Goal: Register for event/course

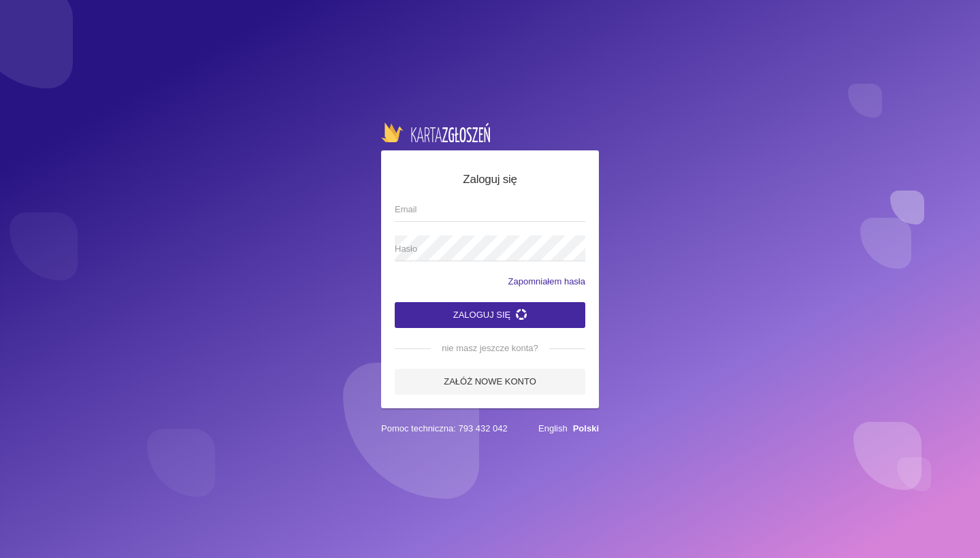
click at [449, 213] on input "Email" at bounding box center [490, 209] width 191 height 26
type input "[EMAIL_ADDRESS][DOMAIN_NAME]"
click at [419, 250] on span "Hasło" at bounding box center [483, 249] width 177 height 14
click at [490, 314] on button "Zaloguj się" at bounding box center [490, 315] width 191 height 26
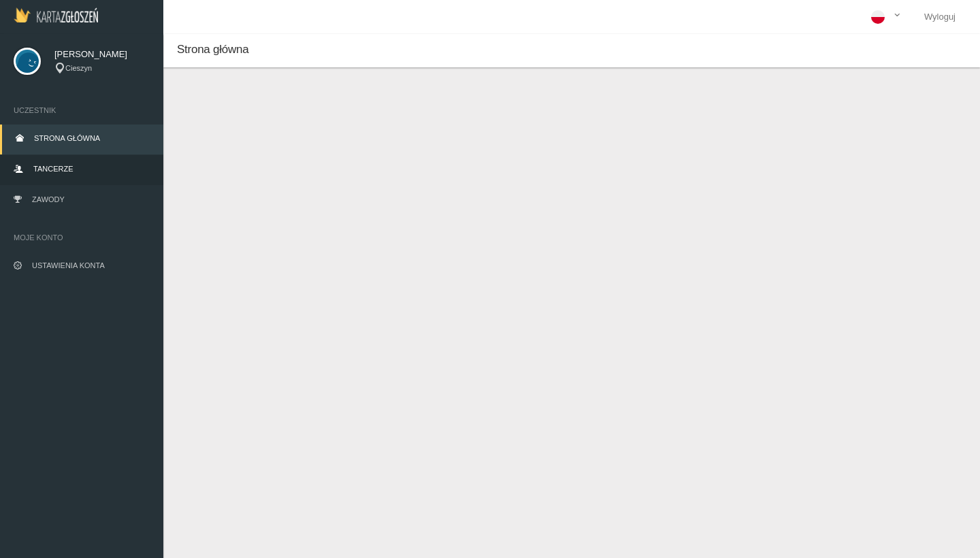
click at [48, 167] on span "Tancerze" at bounding box center [52, 169] width 39 height 8
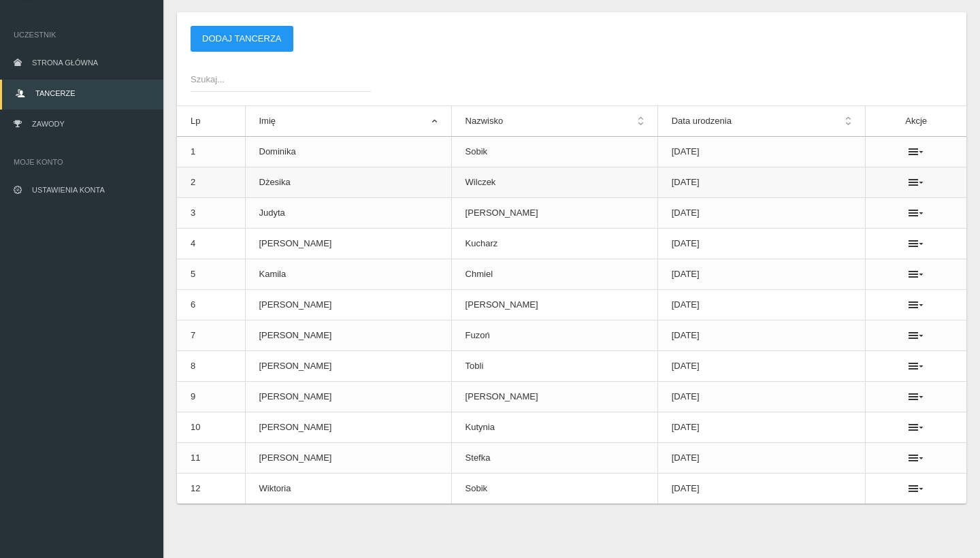
scroll to position [76, 0]
click at [908, 425] on icon at bounding box center [915, 427] width 15 height 11
click at [840, 449] on link "Usuń" at bounding box center [838, 452] width 136 height 24
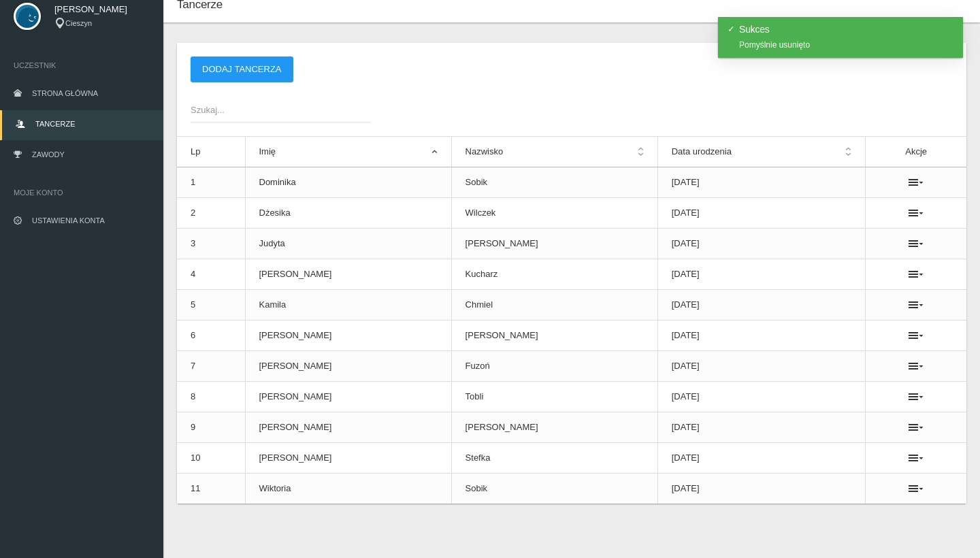
scroll to position [45, 0]
click at [911, 463] on td at bounding box center [915, 458] width 101 height 31
click at [908, 460] on icon at bounding box center [915, 457] width 15 height 11
click at [861, 480] on link "Usuń" at bounding box center [838, 482] width 136 height 24
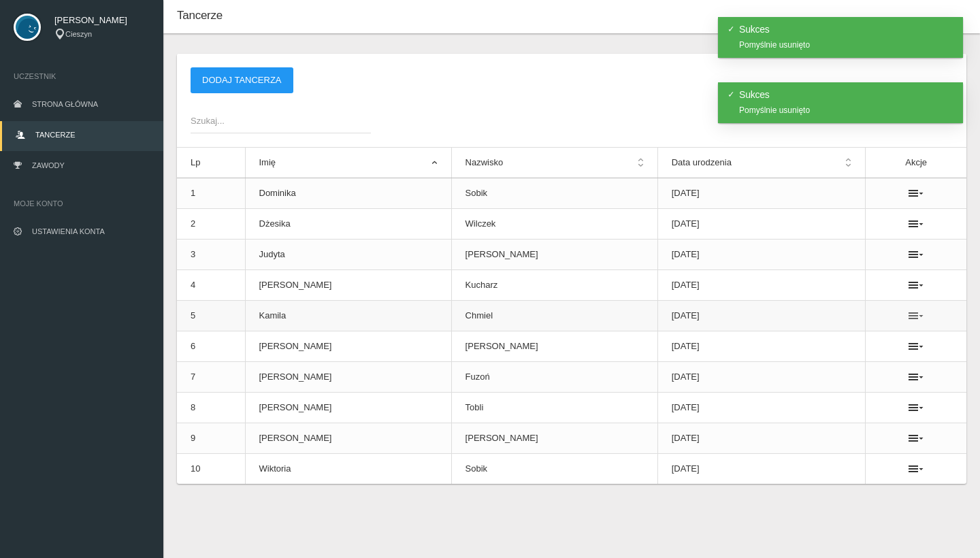
click at [908, 315] on icon at bounding box center [915, 315] width 15 height 11
click at [854, 339] on link "Usuń" at bounding box center [838, 340] width 136 height 24
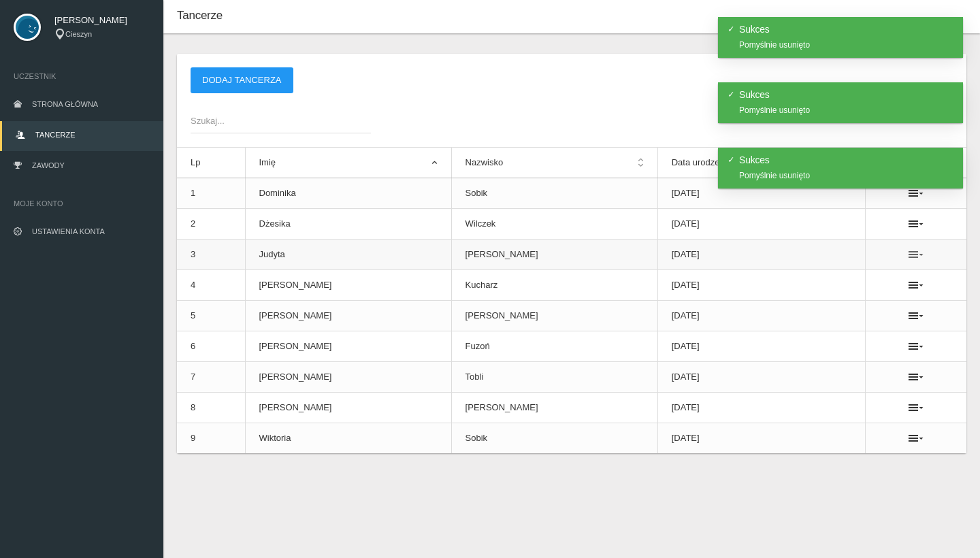
click at [908, 251] on icon at bounding box center [915, 254] width 15 height 11
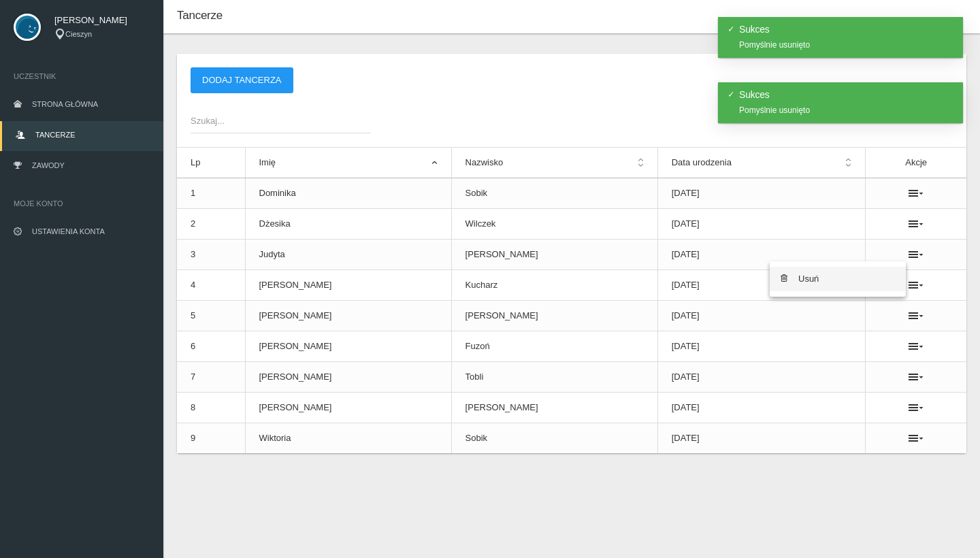
click at [810, 280] on link "Usuń" at bounding box center [838, 279] width 136 height 24
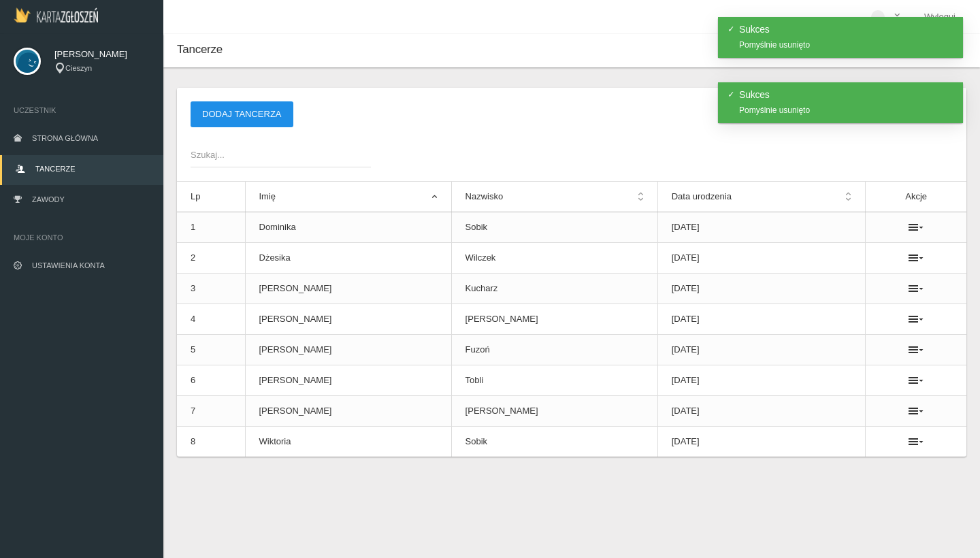
scroll to position [0, 0]
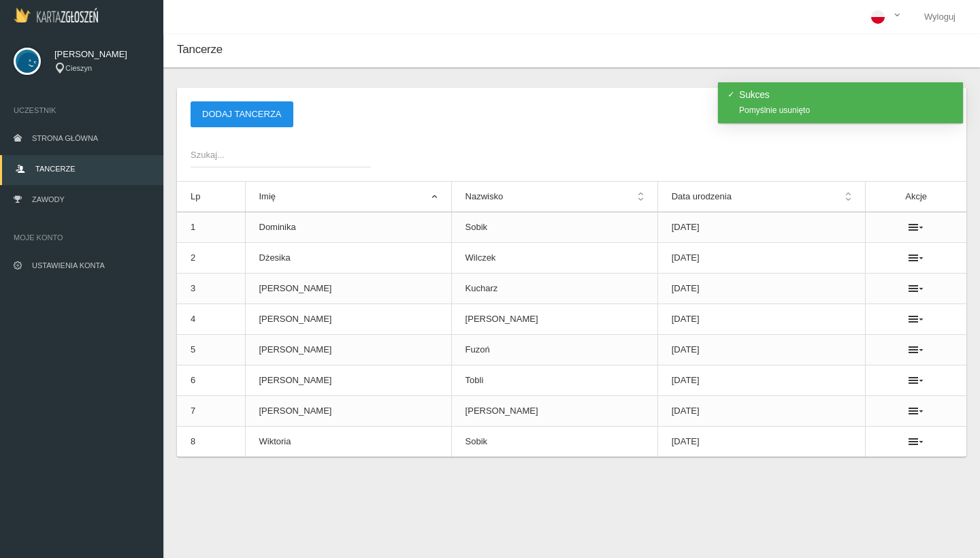
click at [227, 111] on button "Dodaj tancerza" at bounding box center [242, 114] width 103 height 26
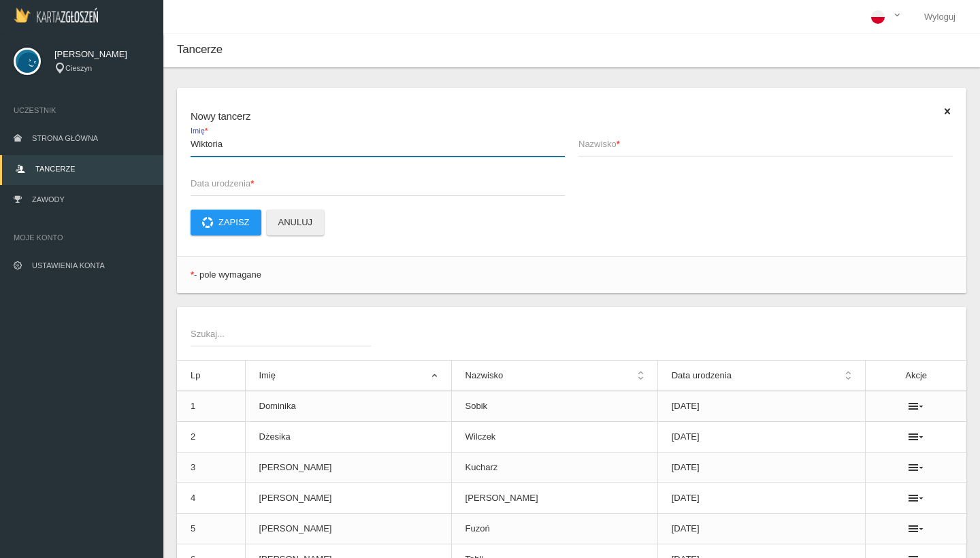
type input "Wiktoria"
click at [678, 150] on span "Nazwisko *" at bounding box center [758, 144] width 361 height 14
click at [678, 150] on input "Nazwisko *" at bounding box center [765, 144] width 374 height 26
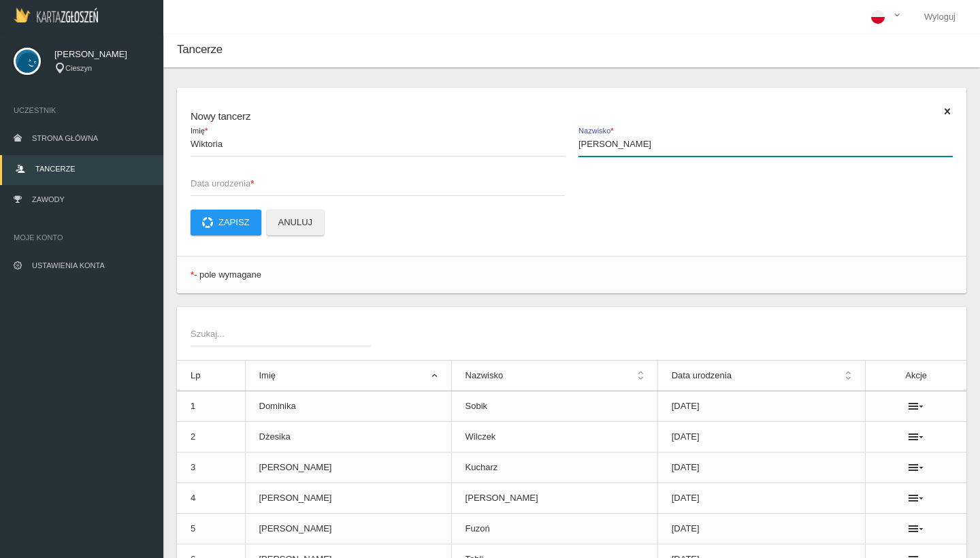
type input "[PERSON_NAME]"
click at [447, 186] on span "Data urodzenia *" at bounding box center [371, 184] width 361 height 14
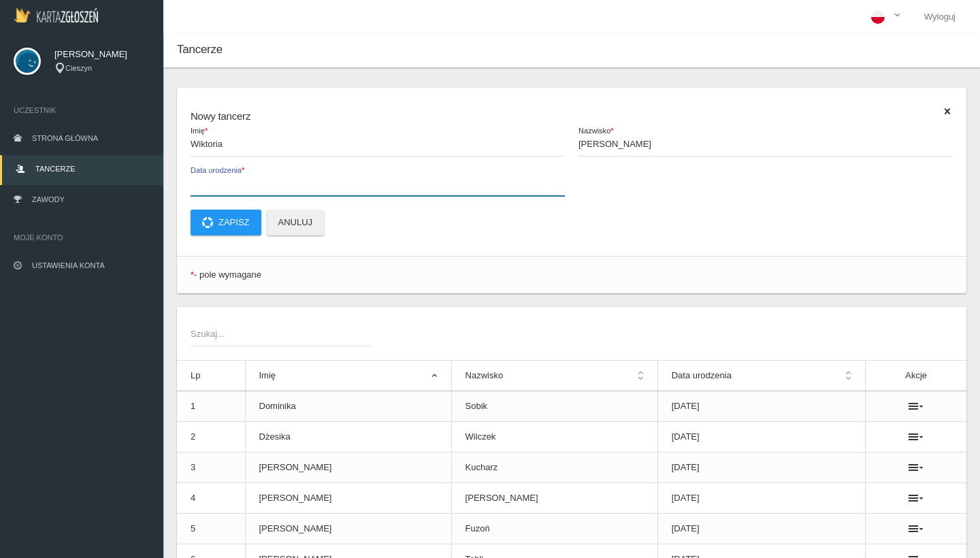
click at [447, 186] on input "Data urodzenia *" at bounding box center [378, 183] width 374 height 26
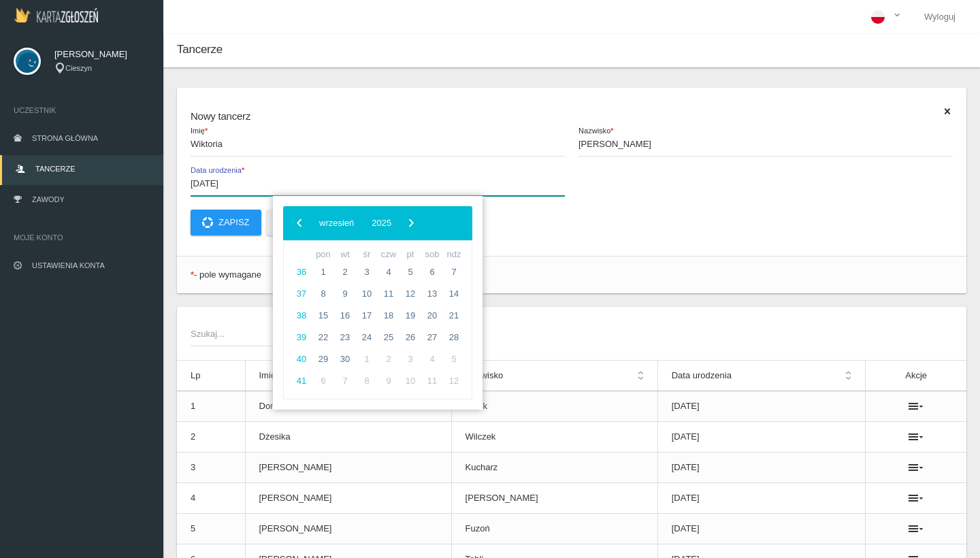
click at [537, 178] on input "[DATE]" at bounding box center [378, 183] width 374 height 26
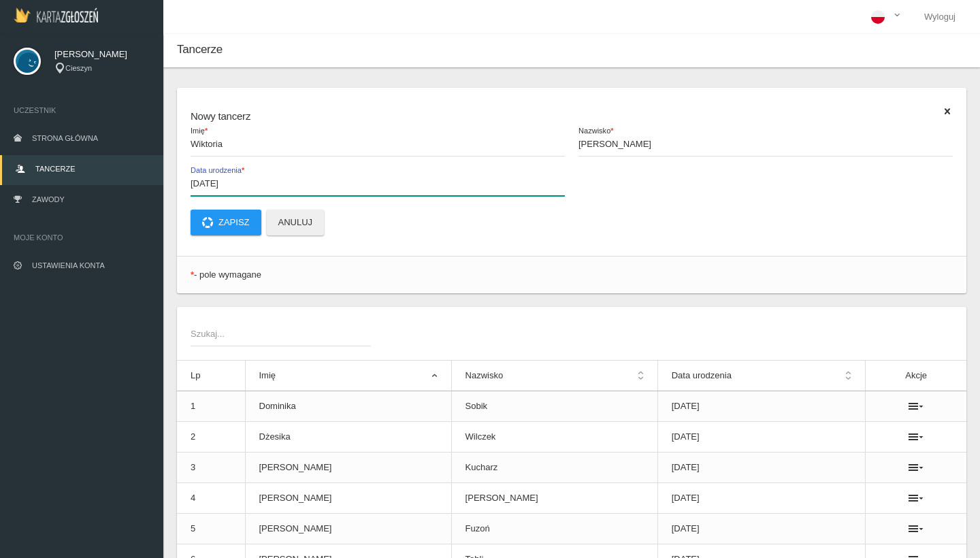
click at [530, 187] on input "[DATE]" at bounding box center [378, 183] width 374 height 26
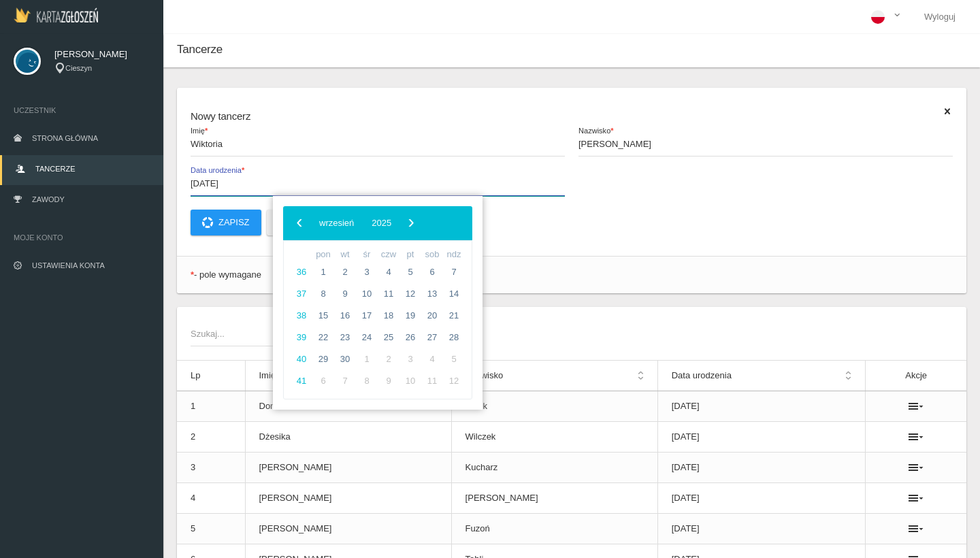
click at [537, 184] on input "[DATE]" at bounding box center [378, 183] width 374 height 26
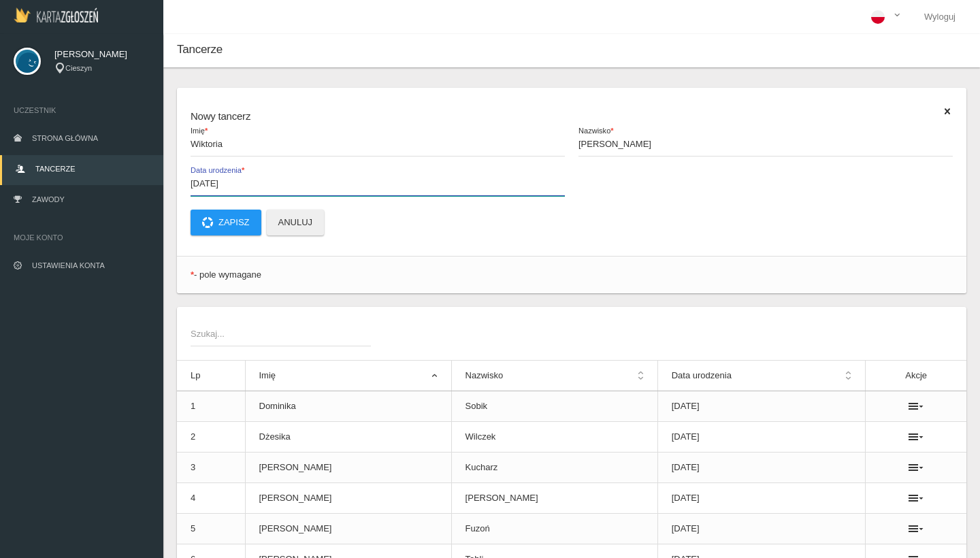
click at [537, 184] on input "[DATE]" at bounding box center [378, 183] width 374 height 26
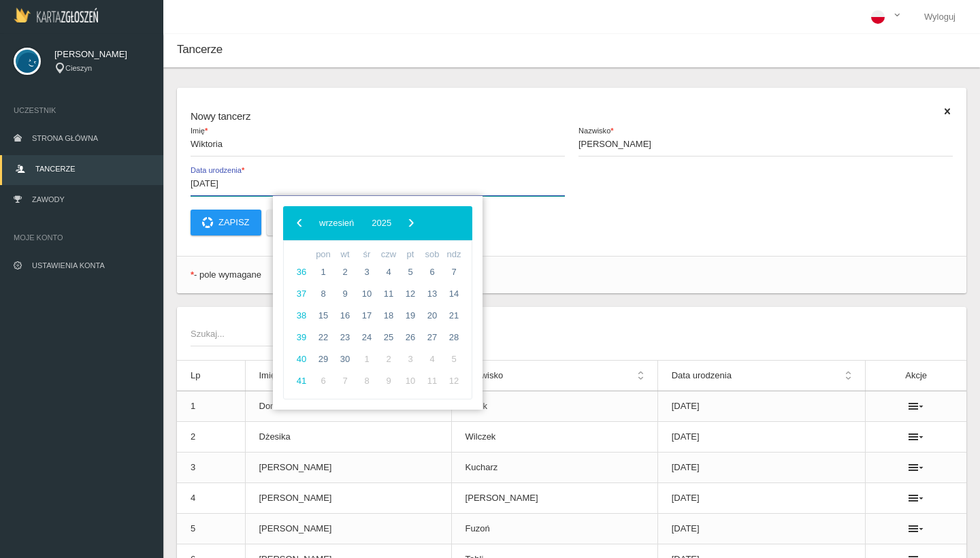
click at [537, 185] on input "[DATE]" at bounding box center [378, 183] width 374 height 26
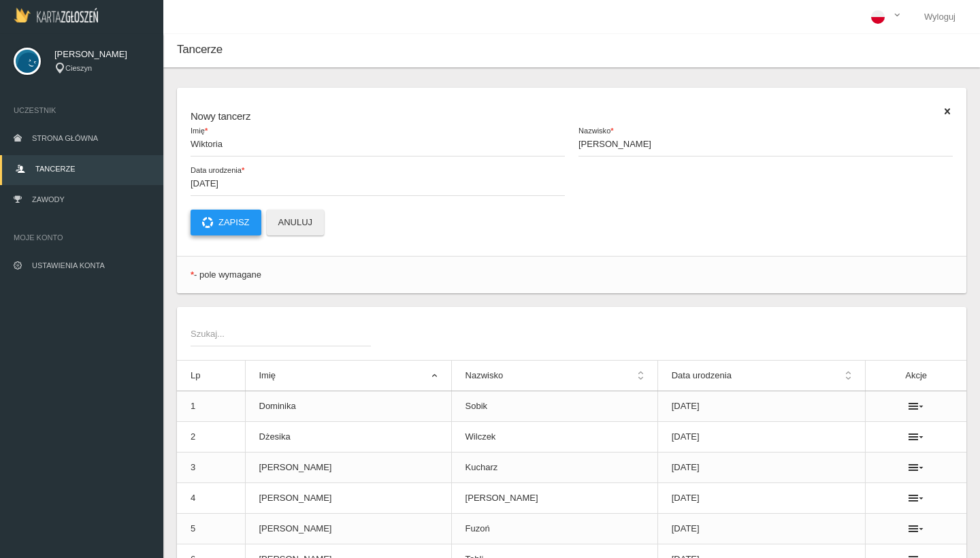
type input "[DATE]"
click at [232, 222] on button "Zapisz" at bounding box center [226, 223] width 71 height 26
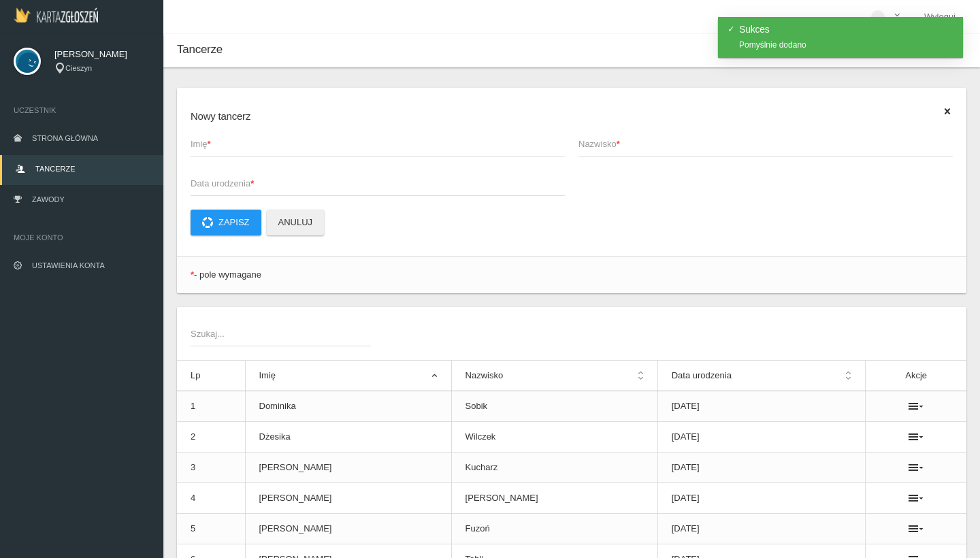
click at [289, 144] on span "Imię *" at bounding box center [371, 144] width 361 height 14
click at [289, 144] on input "Imię *" at bounding box center [378, 144] width 374 height 26
type input "D"
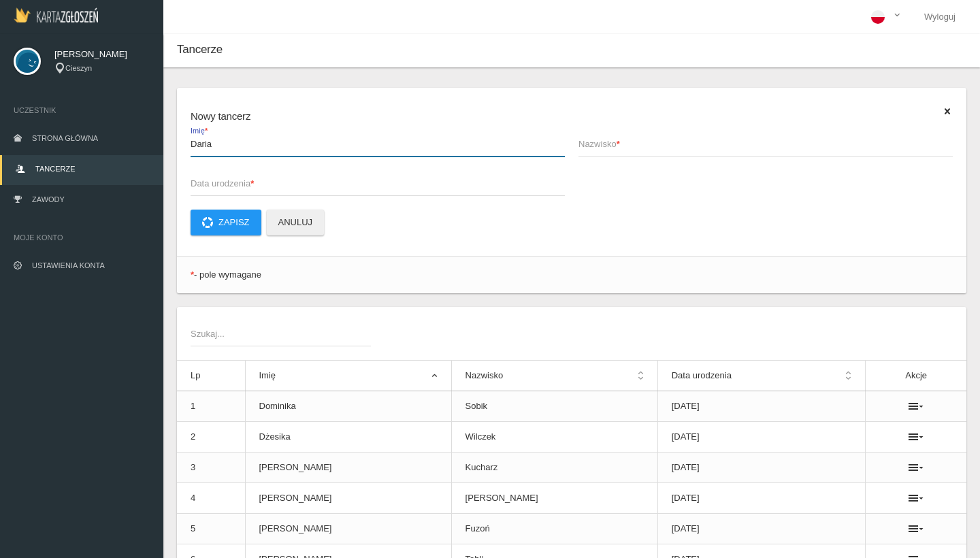
type input "Daria"
click at [667, 147] on span "Nazwisko *" at bounding box center [758, 144] width 361 height 14
click at [667, 147] on input "Nazwisko *" at bounding box center [765, 144] width 374 height 26
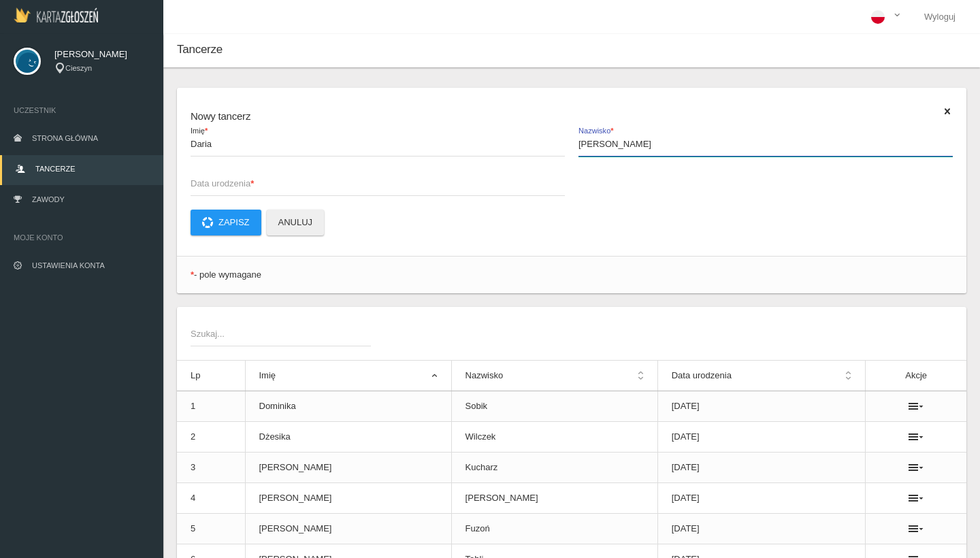
type input "[PERSON_NAME]"
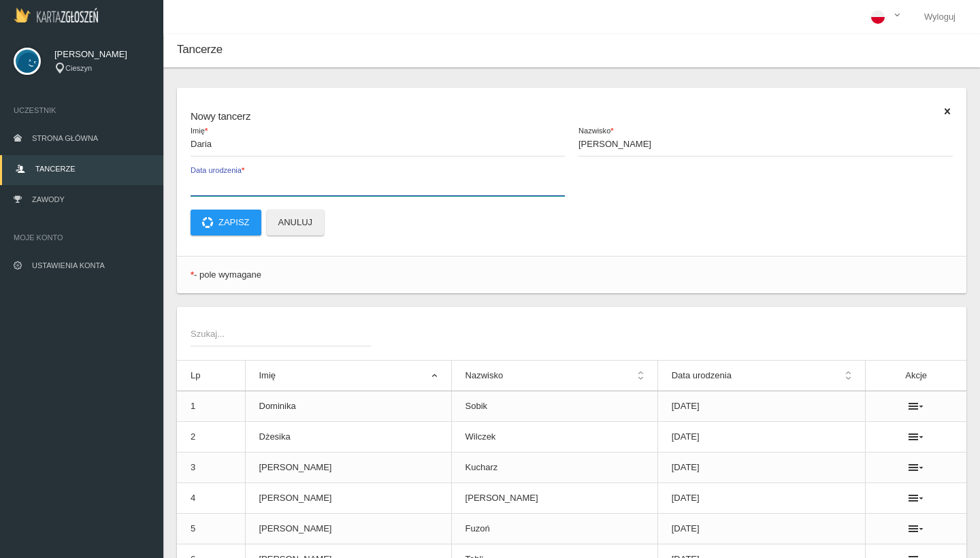
click at [289, 194] on input "Data urodzenia *" at bounding box center [378, 183] width 374 height 26
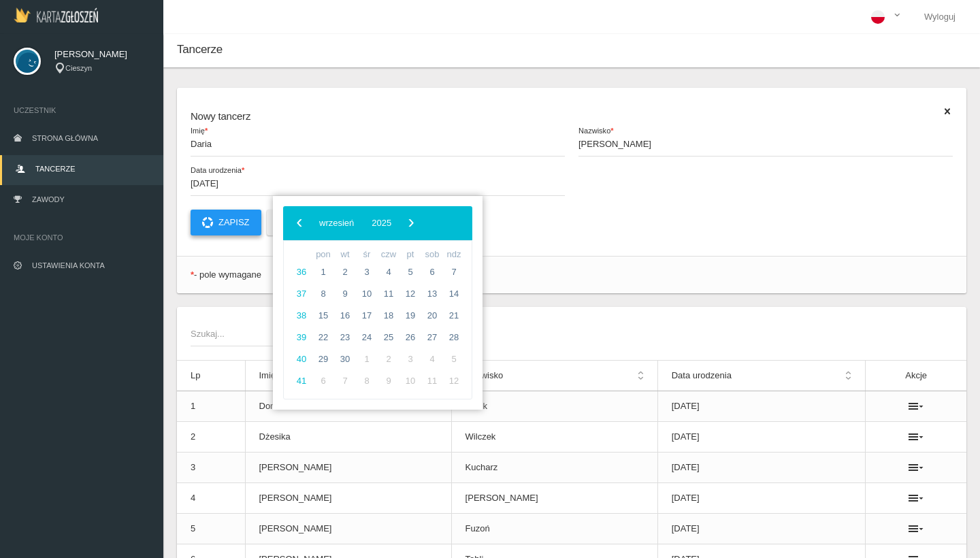
type input "[DATE]"
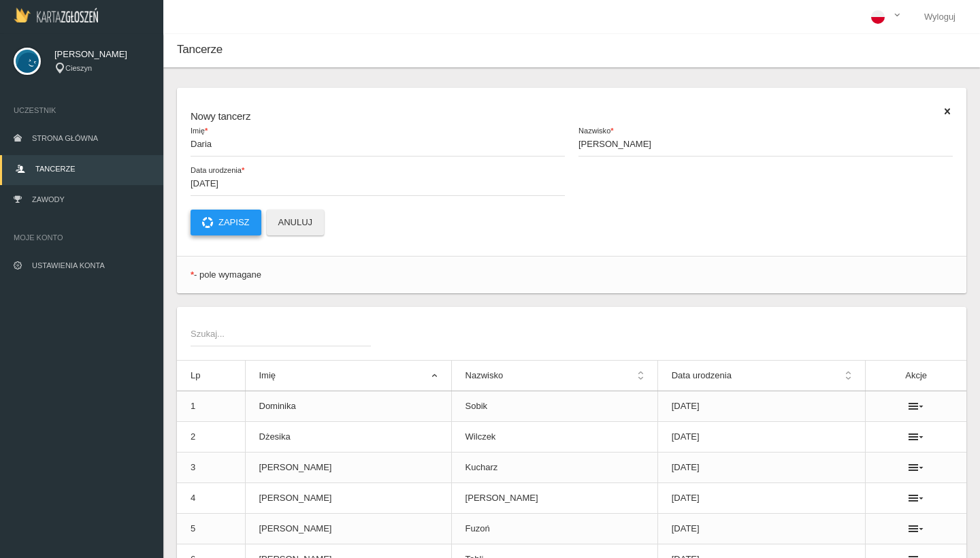
click at [227, 225] on button "Zapisz" at bounding box center [226, 223] width 71 height 26
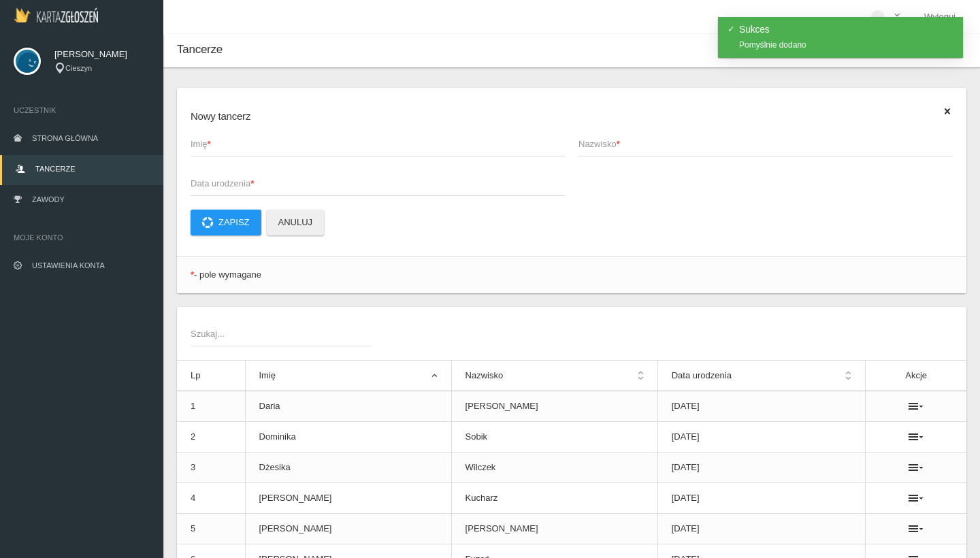
click at [252, 143] on span "Imię *" at bounding box center [371, 144] width 361 height 14
click at [252, 143] on input "Imię *" at bounding box center [378, 144] width 374 height 26
type input "[PERSON_NAME]"
click at [615, 144] on span "Nazwisko *" at bounding box center [758, 144] width 361 height 14
click at [615, 144] on input "Nazwisko *" at bounding box center [765, 144] width 374 height 26
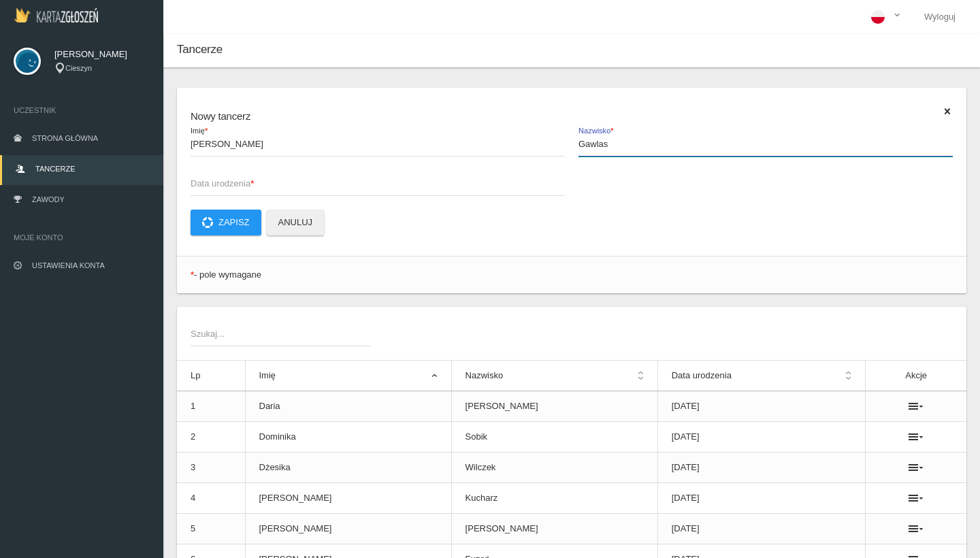
type input "Gawlas"
click at [339, 189] on span "Data urodzenia *" at bounding box center [371, 184] width 361 height 14
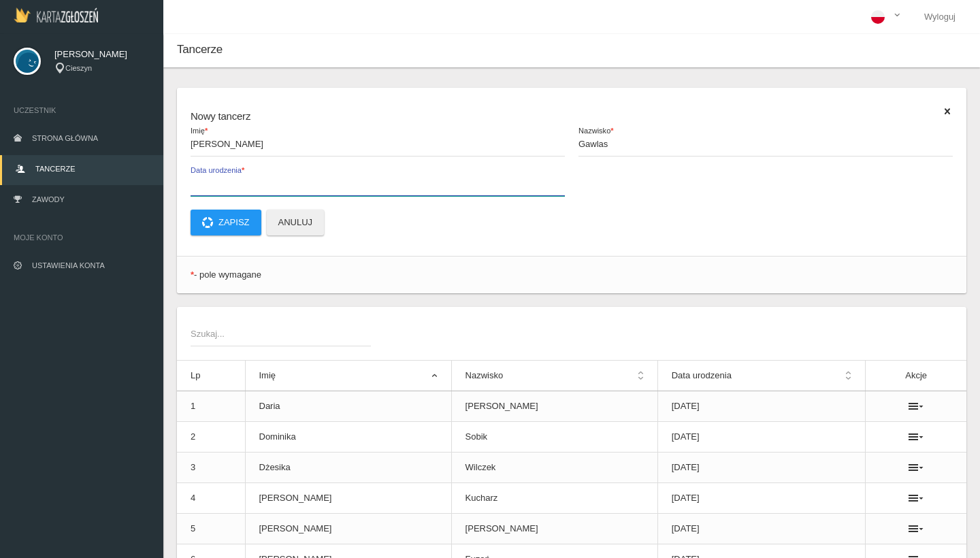
click at [339, 189] on input "Data urodzenia *" at bounding box center [378, 183] width 374 height 26
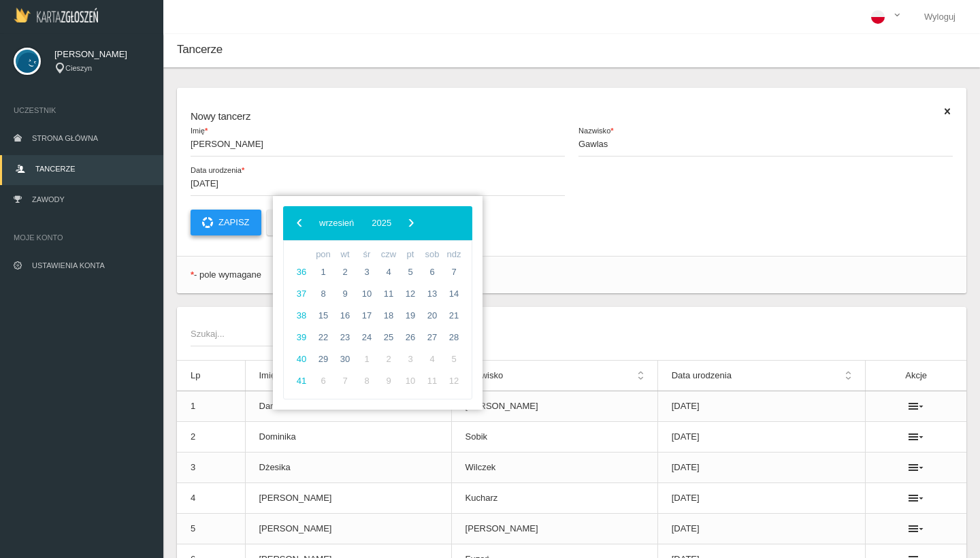
type input "[DATE]"
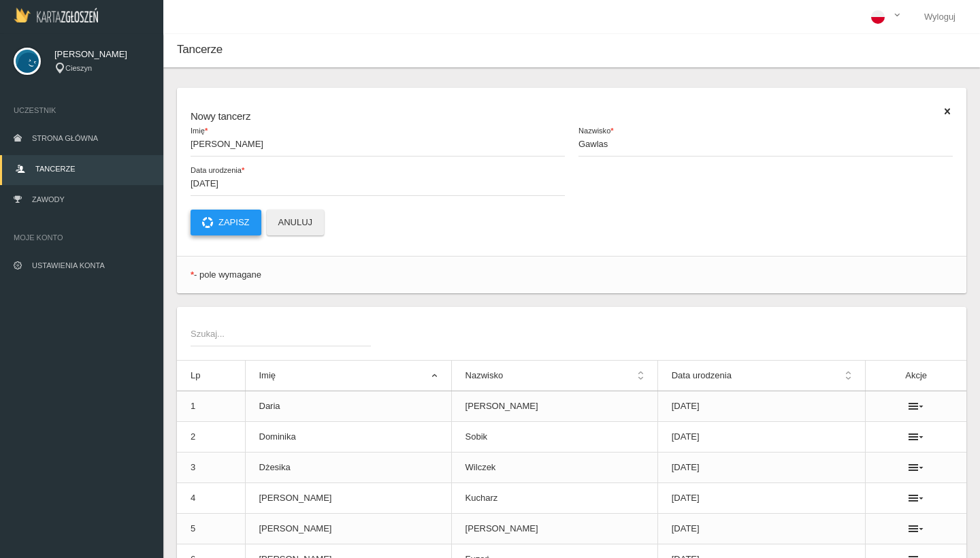
click at [225, 220] on button "Zapisz" at bounding box center [226, 223] width 71 height 26
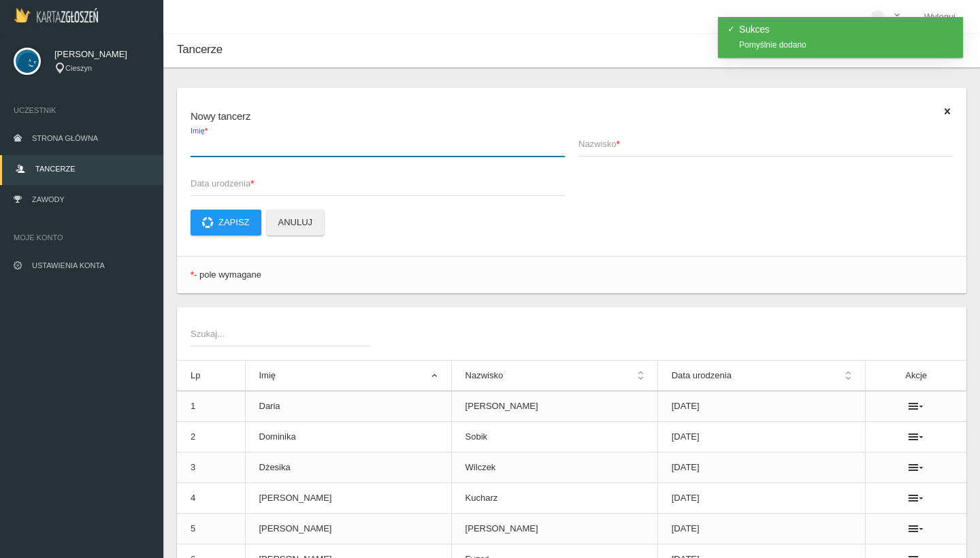
click at [269, 152] on input "Imię *" at bounding box center [378, 144] width 374 height 26
type input "[PERSON_NAME]"
click at [627, 138] on span "Nazwisko *" at bounding box center [758, 144] width 361 height 14
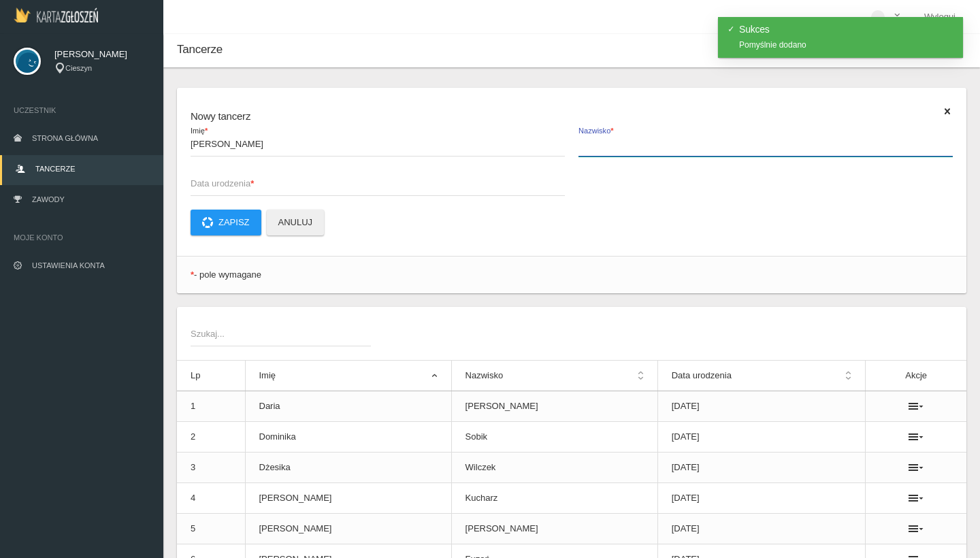
click at [627, 138] on input "Nazwisko *" at bounding box center [765, 144] width 374 height 26
type input "[PERSON_NAME]"
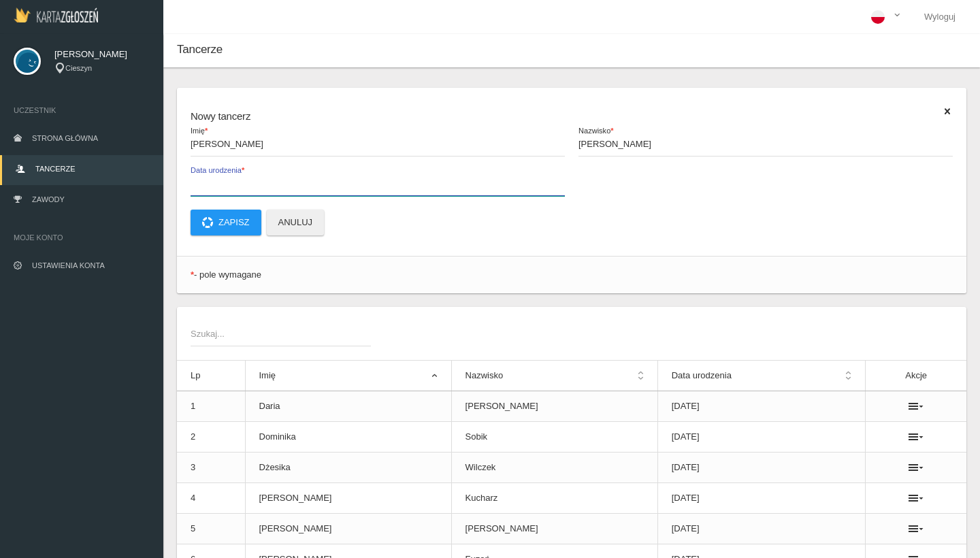
click at [365, 193] on input "Data urodzenia *" at bounding box center [378, 183] width 374 height 26
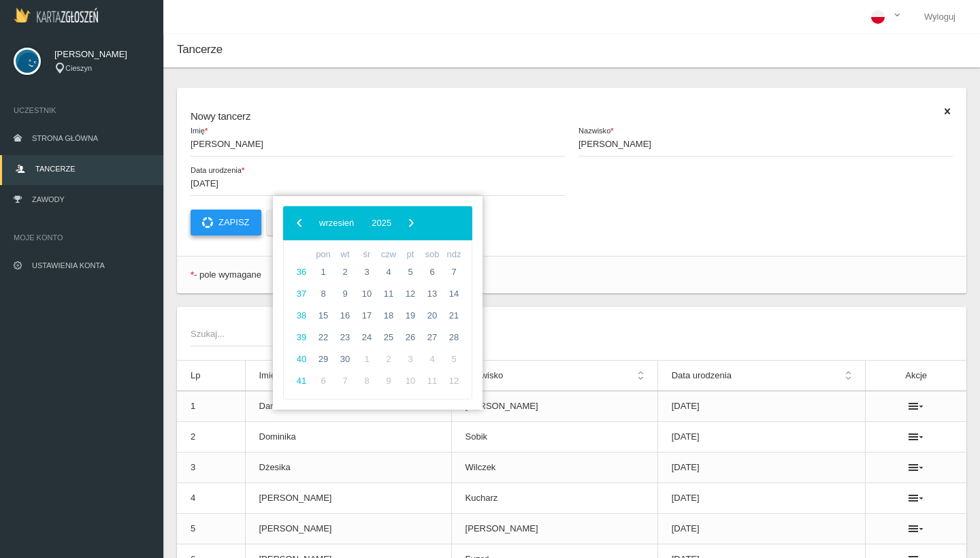
type input "[DATE]"
click at [225, 220] on button "Zapisz" at bounding box center [226, 223] width 71 height 26
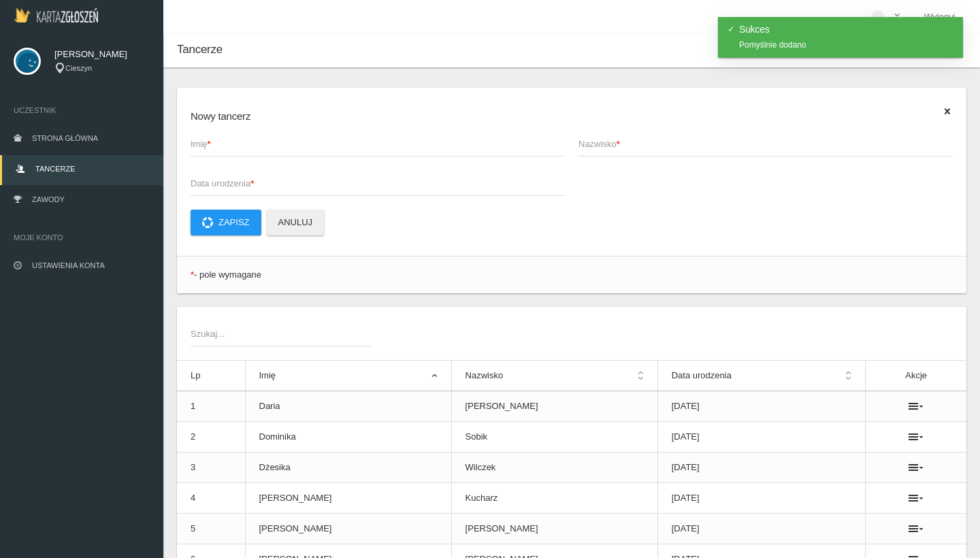
click at [225, 148] on span "Imię *" at bounding box center [371, 144] width 361 height 14
click at [225, 148] on input "Imię *" at bounding box center [378, 144] width 374 height 26
type input "Martyna"
click at [655, 148] on span "Nazwisko *" at bounding box center [758, 144] width 361 height 14
click at [655, 148] on input "Nazwisko *" at bounding box center [765, 144] width 374 height 26
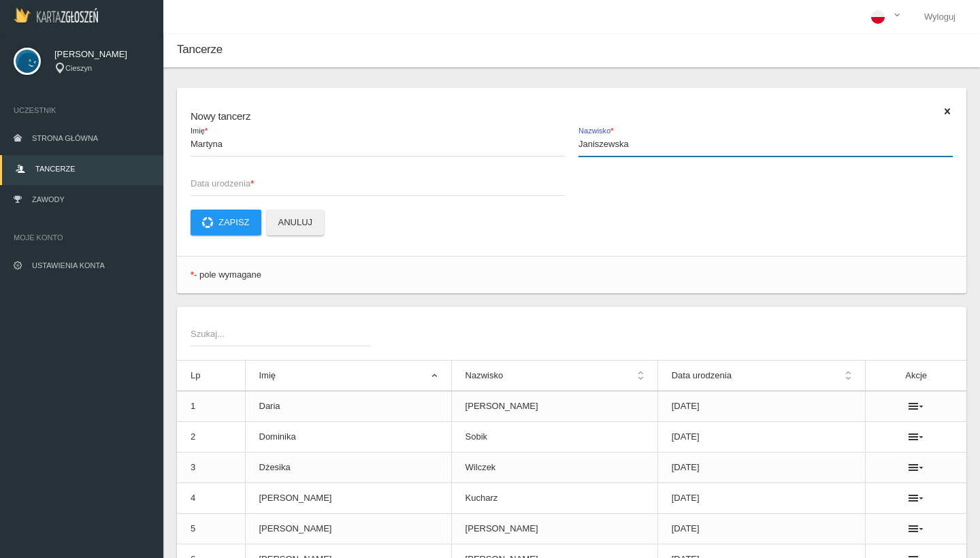
type input "Janiszewska"
click at [336, 185] on span "Data urodzenia *" at bounding box center [371, 184] width 361 height 14
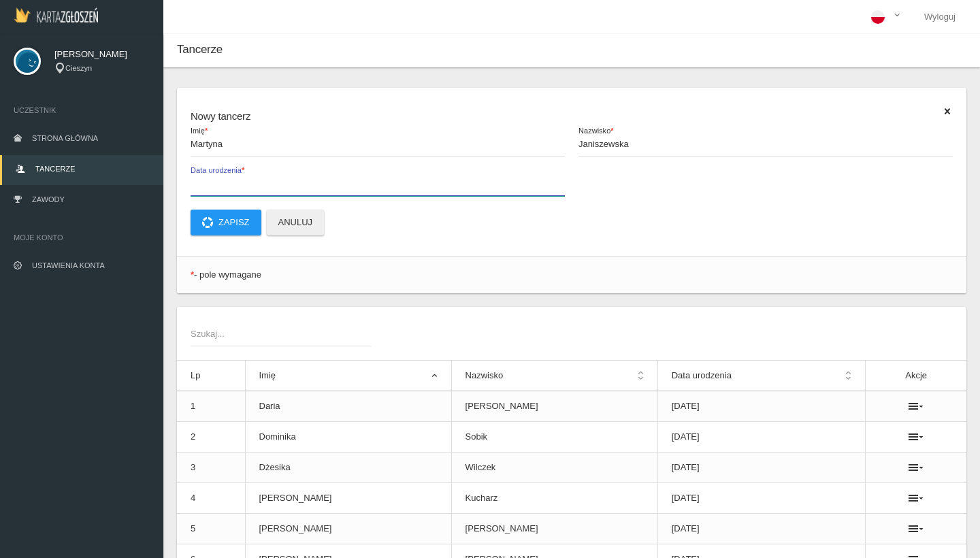
click at [336, 185] on input "Data urodzenia *" at bounding box center [378, 183] width 374 height 26
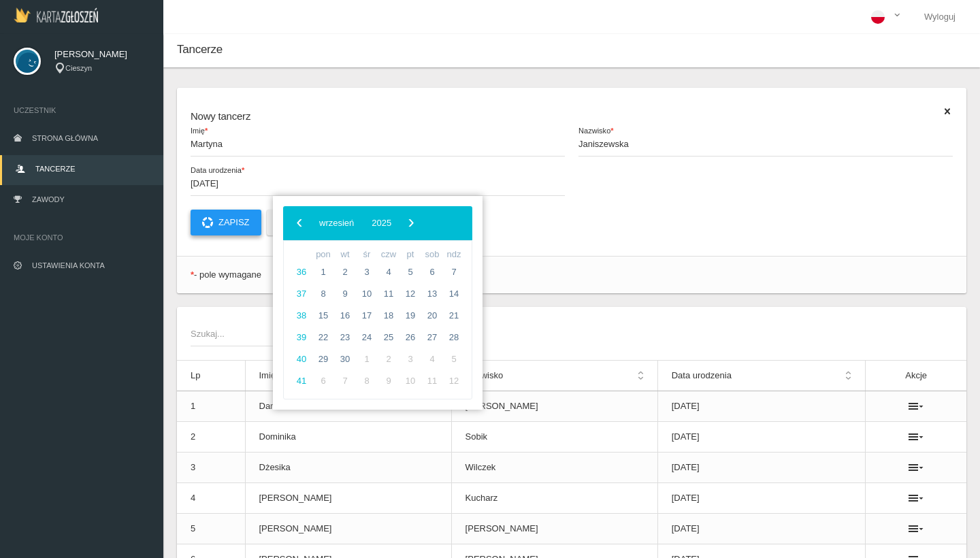
type input "[DATE]"
click at [237, 223] on button "Zapisz" at bounding box center [226, 223] width 71 height 26
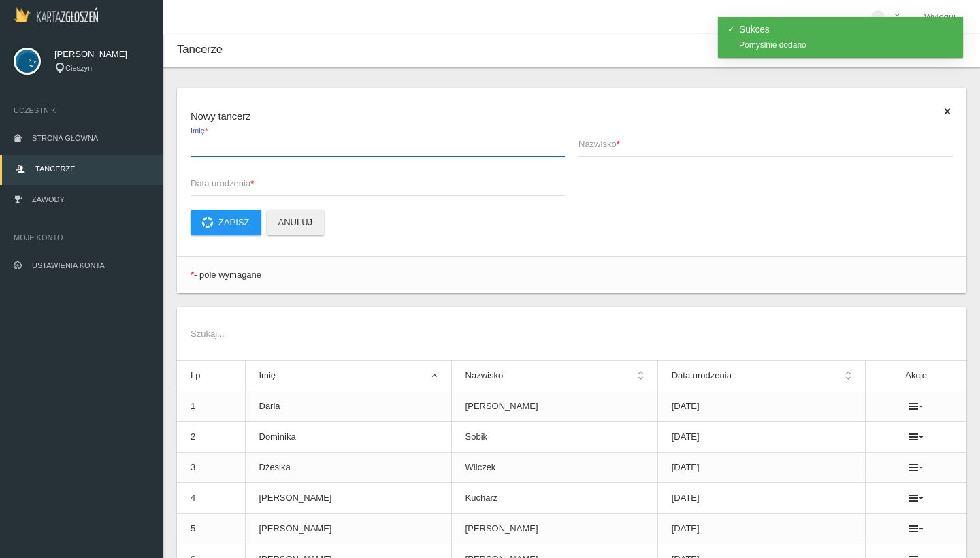
click at [274, 154] on input "Imię *" at bounding box center [378, 144] width 374 height 26
type input "[PERSON_NAME]"
click at [683, 146] on span "Nazwisko *" at bounding box center [758, 144] width 361 height 14
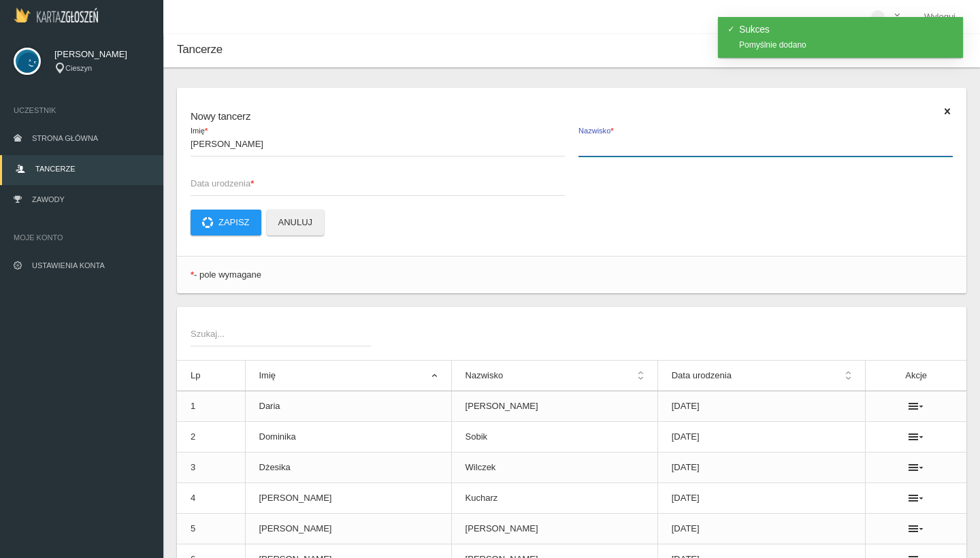
click at [683, 146] on input "Nazwisko *" at bounding box center [765, 144] width 374 height 26
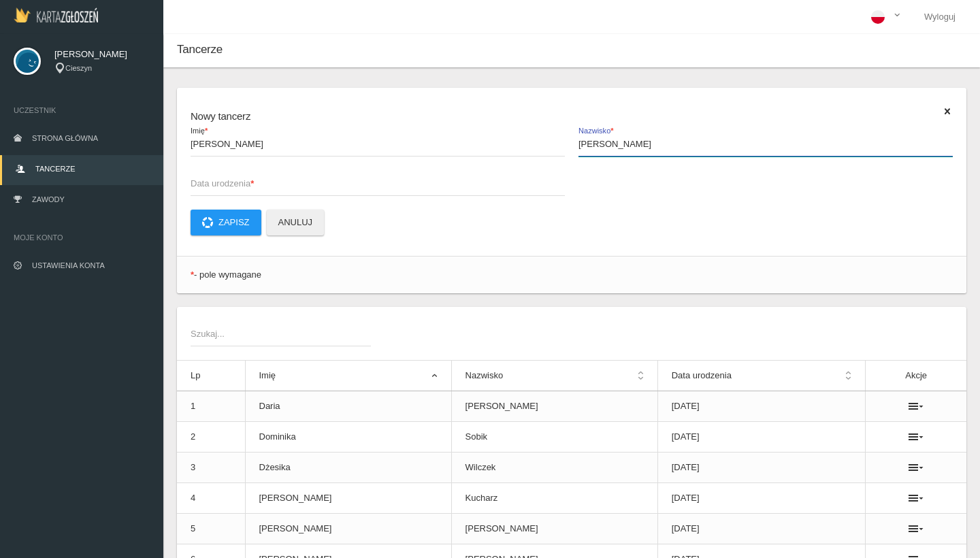
type input "[PERSON_NAME]"
click at [342, 190] on span "Data urodzenia *" at bounding box center [371, 184] width 361 height 14
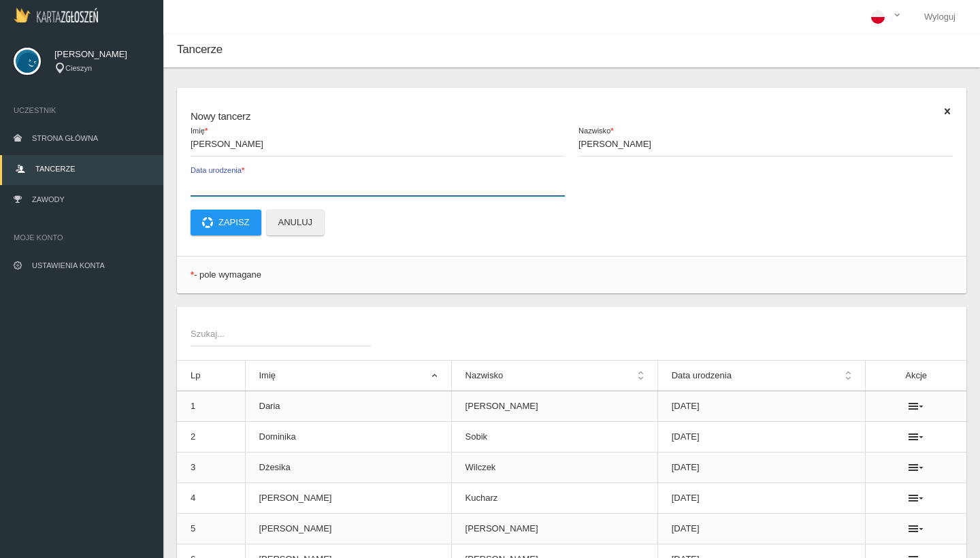
click at [342, 190] on input "Data urodzenia *" at bounding box center [378, 183] width 374 height 26
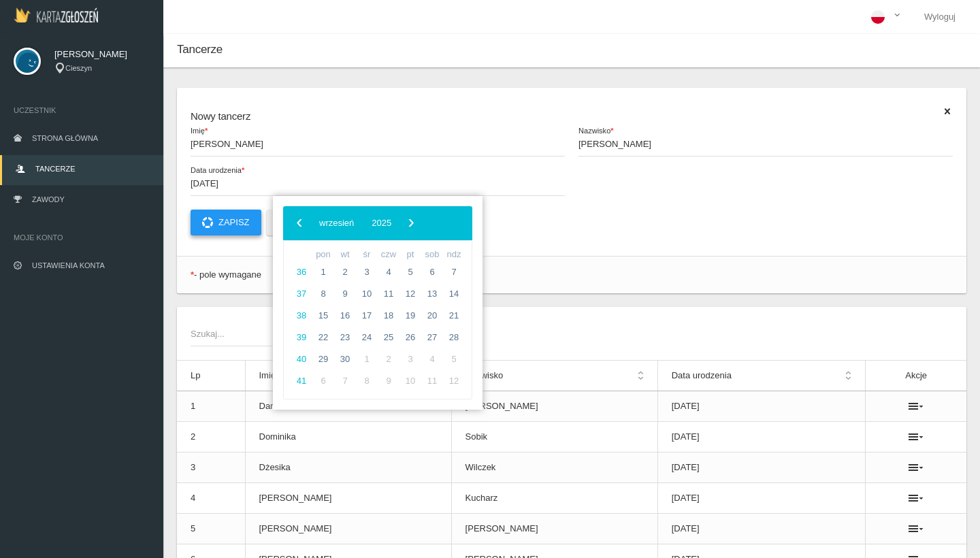
type input "[DATE]"
click at [234, 229] on button "Zapisz" at bounding box center [226, 223] width 71 height 26
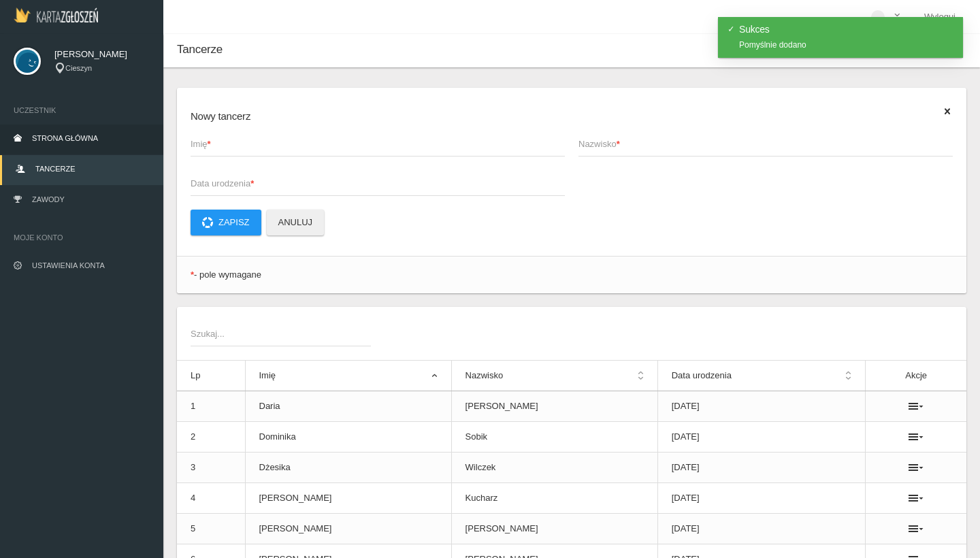
click at [56, 141] on span "Strona główna" at bounding box center [65, 138] width 66 height 8
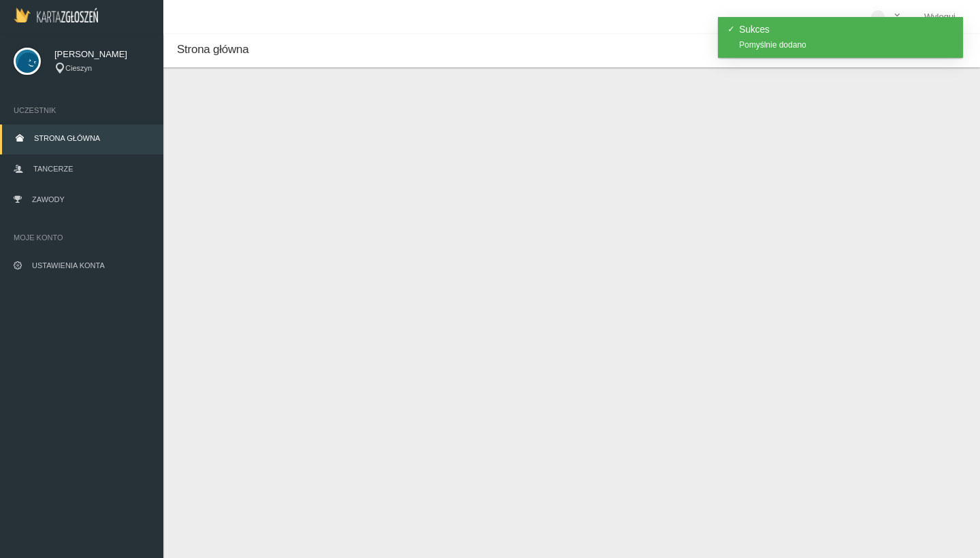
click at [204, 51] on span "Strona główna" at bounding box center [212, 49] width 71 height 13
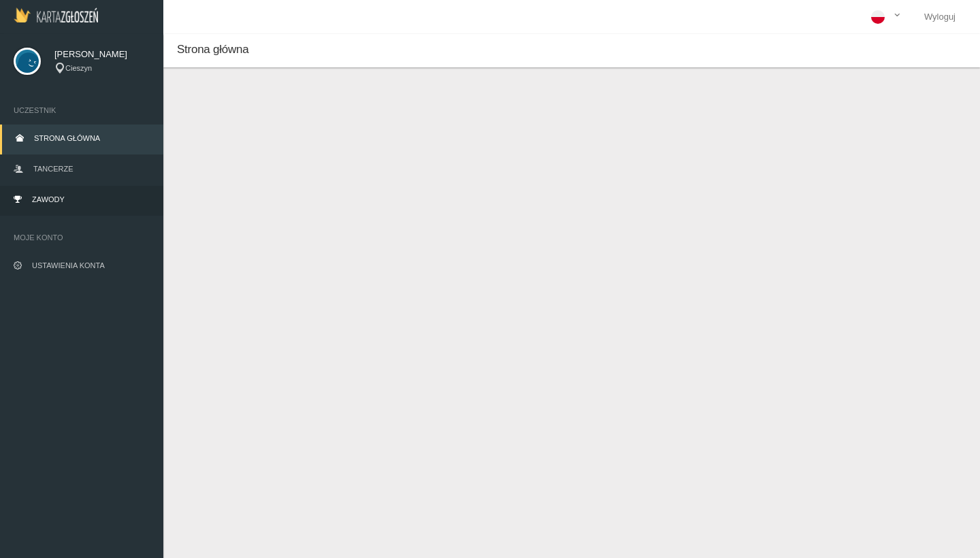
click at [54, 193] on link "Zawody" at bounding box center [81, 201] width 163 height 30
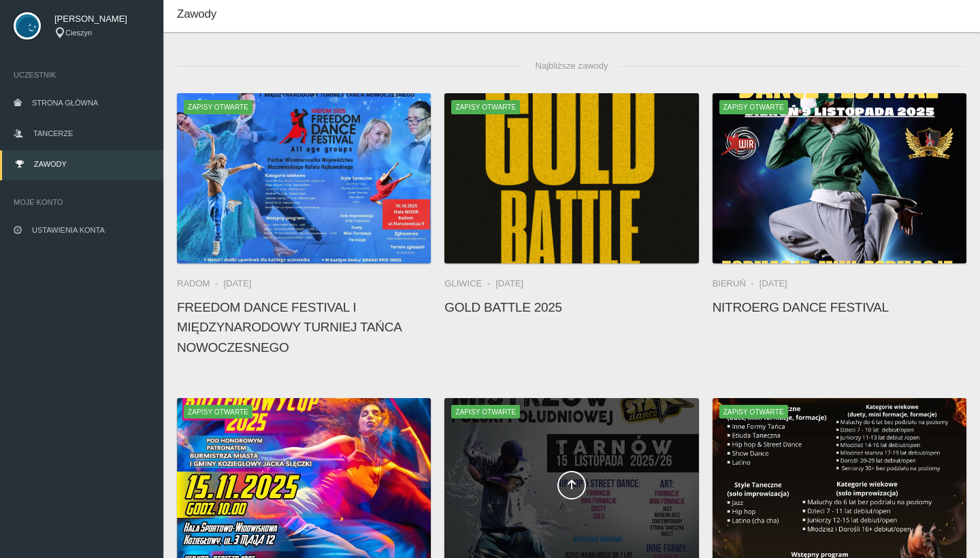
scroll to position [33, 0]
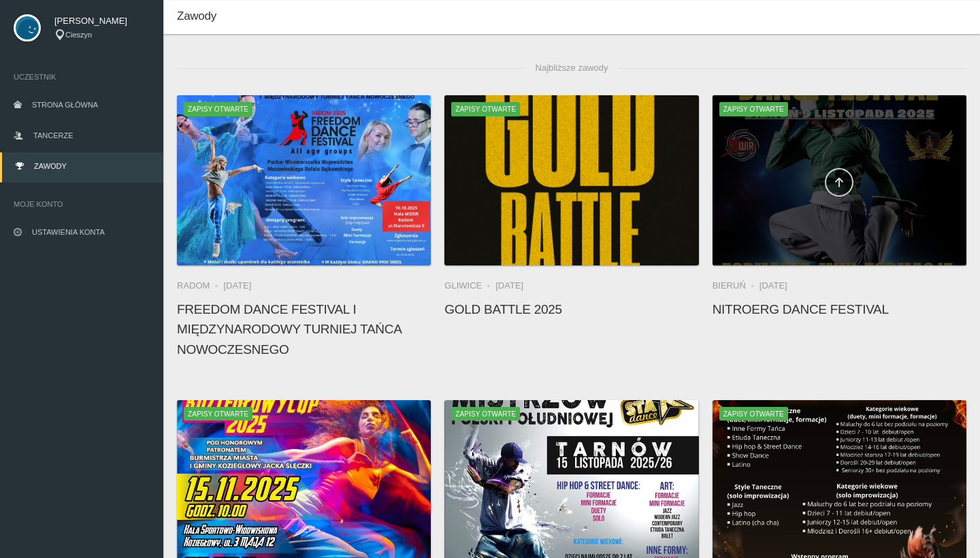
click at [844, 180] on icon at bounding box center [838, 182] width 11 height 11
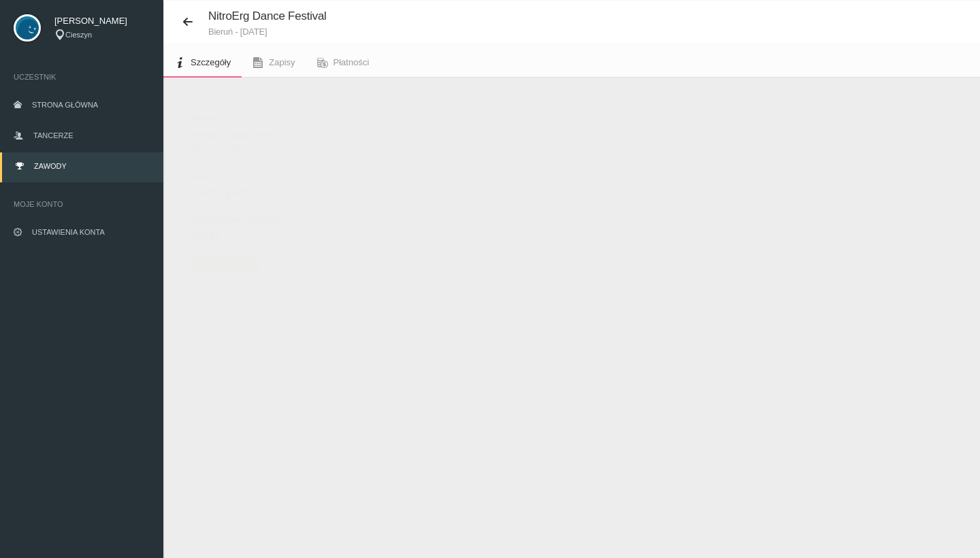
click at [221, 268] on span "Zapisy otwarte" at bounding box center [225, 265] width 69 height 14
click at [225, 112] on button "Dodaj występ" at bounding box center [223, 111] width 93 height 26
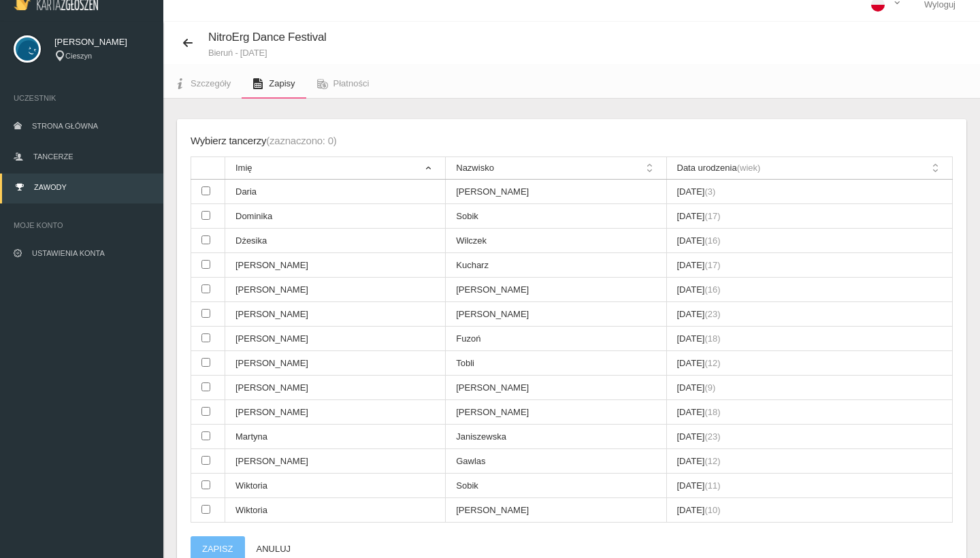
scroll to position [4, 0]
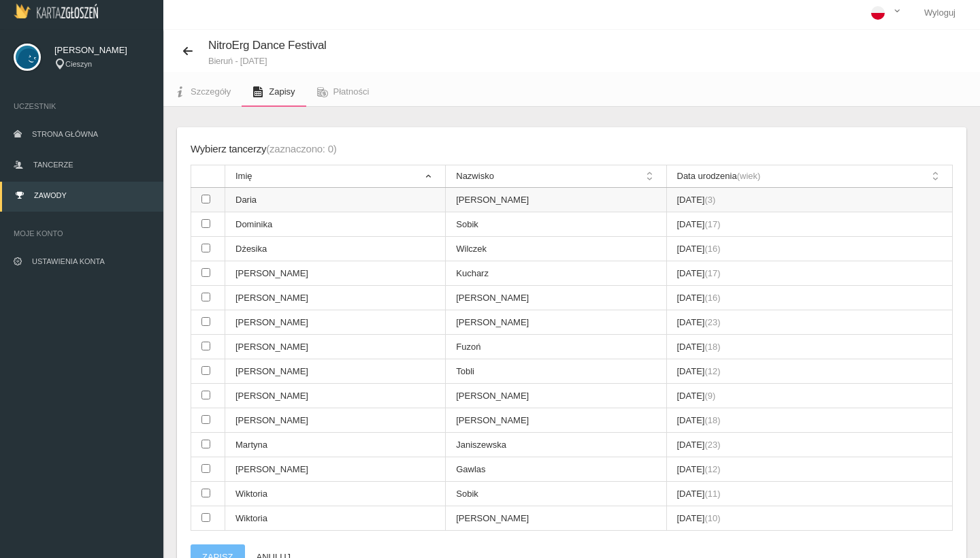
click at [203, 201] on input "checkbox" at bounding box center [205, 199] width 9 height 9
checkbox input "true"
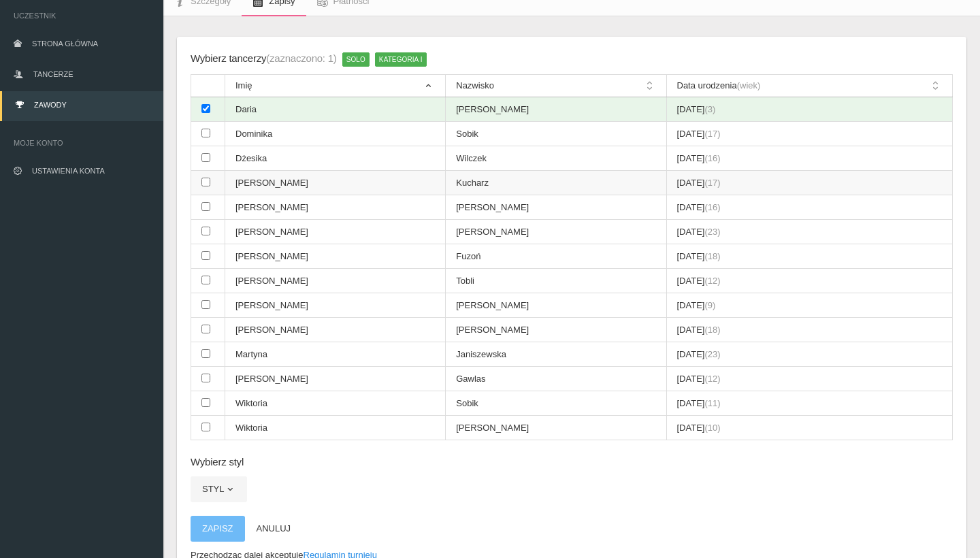
scroll to position [95, 0]
click at [205, 226] on input "checkbox" at bounding box center [205, 230] width 9 height 9
checkbox input "true"
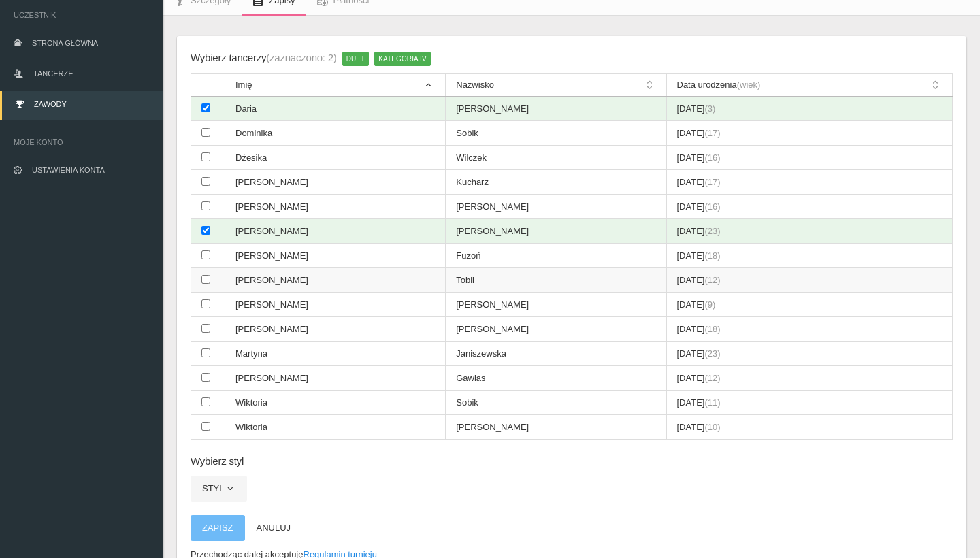
click at [205, 275] on input "checkbox" at bounding box center [205, 279] width 9 height 9
checkbox input "true"
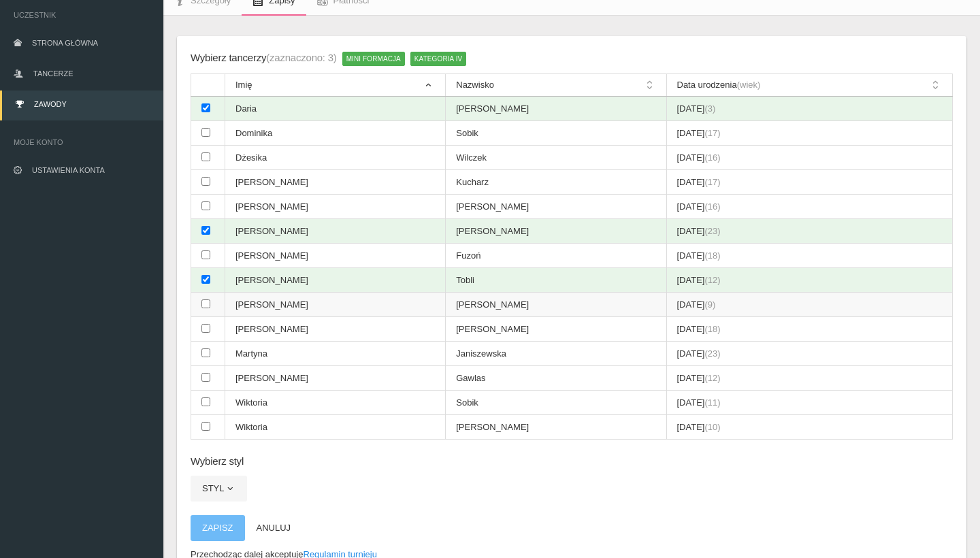
click at [205, 299] on input "checkbox" at bounding box center [205, 303] width 9 height 9
checkbox input "true"
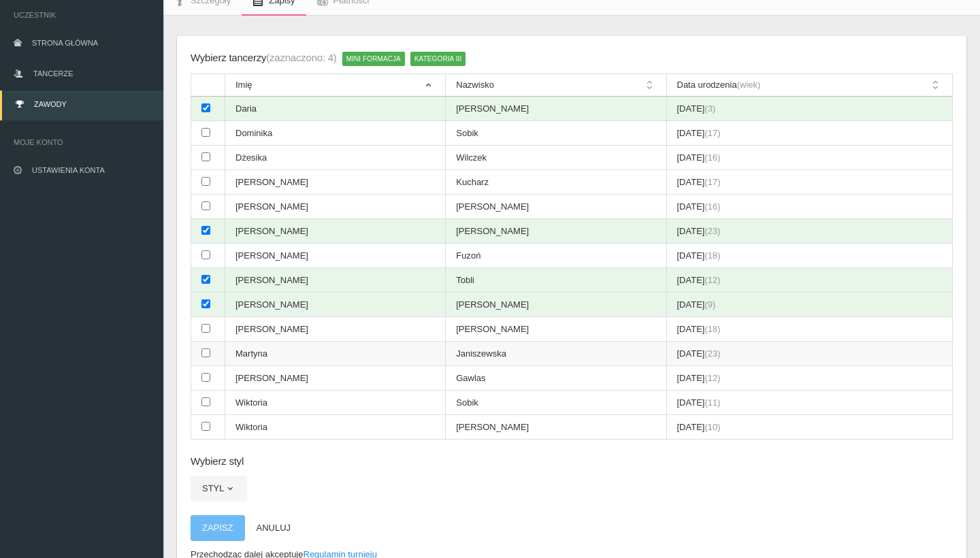
click at [206, 348] on input "checkbox" at bounding box center [205, 352] width 9 height 9
checkbox input "true"
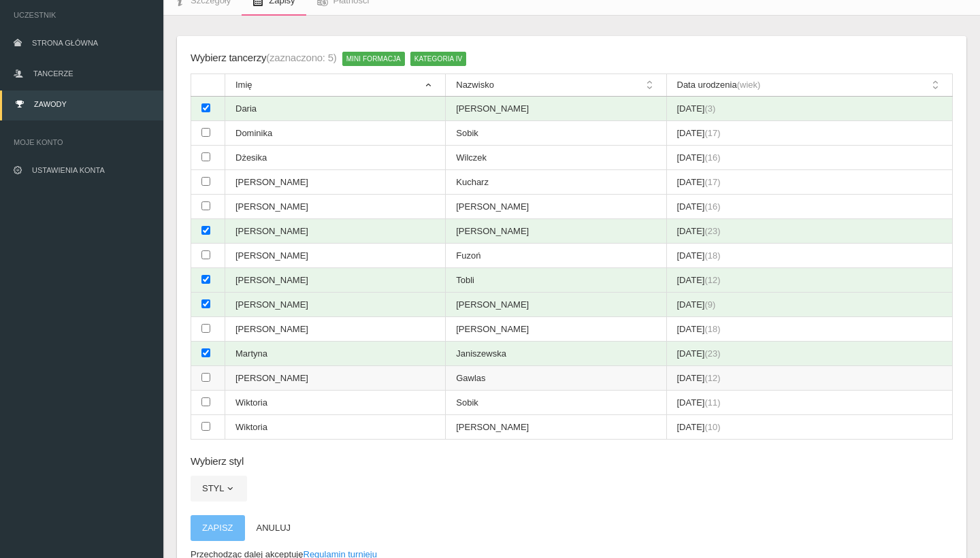
click at [205, 373] on input "checkbox" at bounding box center [205, 377] width 9 height 9
checkbox input "true"
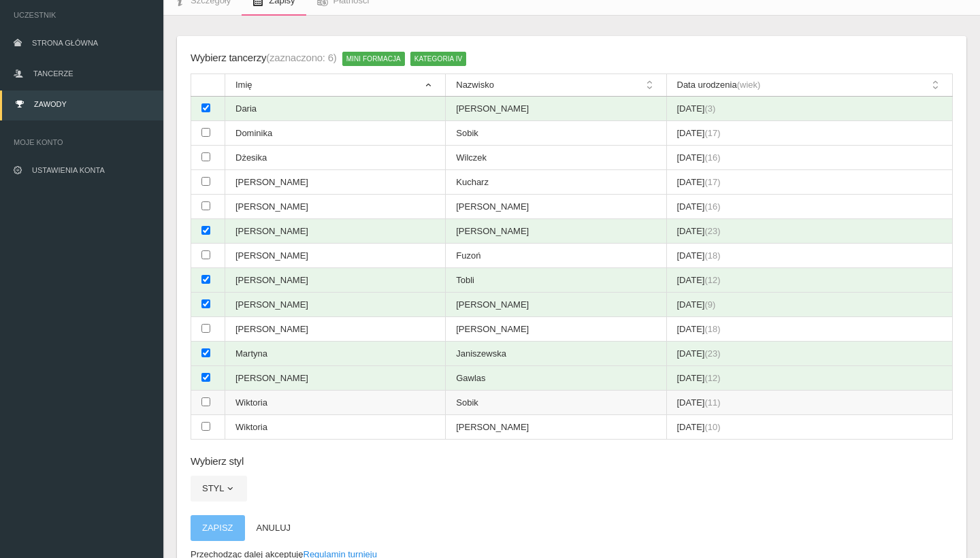
click at [207, 397] on input "checkbox" at bounding box center [205, 401] width 9 height 9
checkbox input "true"
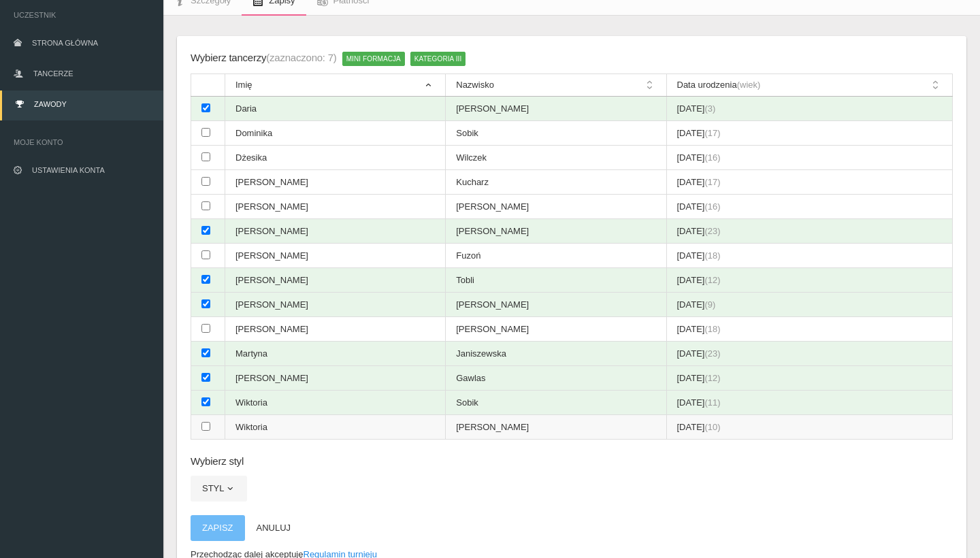
click at [207, 422] on input "checkbox" at bounding box center [205, 426] width 9 height 9
checkbox input "true"
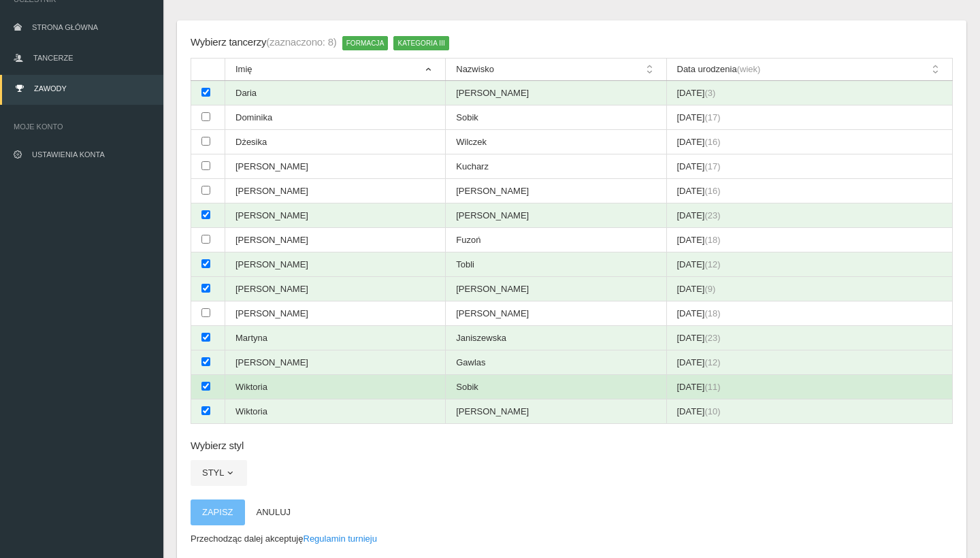
scroll to position [110, 0]
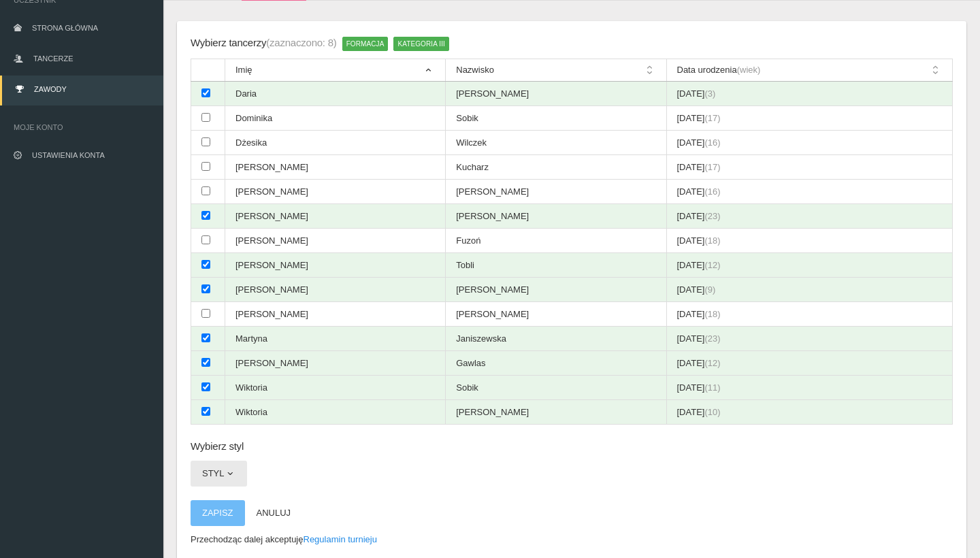
click at [231, 468] on span "button" at bounding box center [230, 473] width 11 height 11
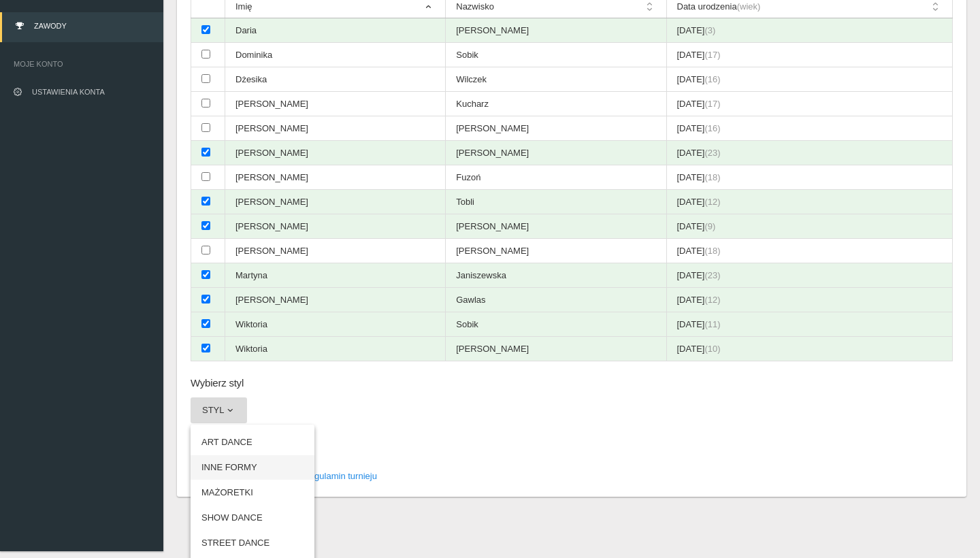
scroll to position [173, 0]
click at [269, 557] on link "TANIEC WSPÓŁCZESNY" at bounding box center [253, 569] width 124 height 24
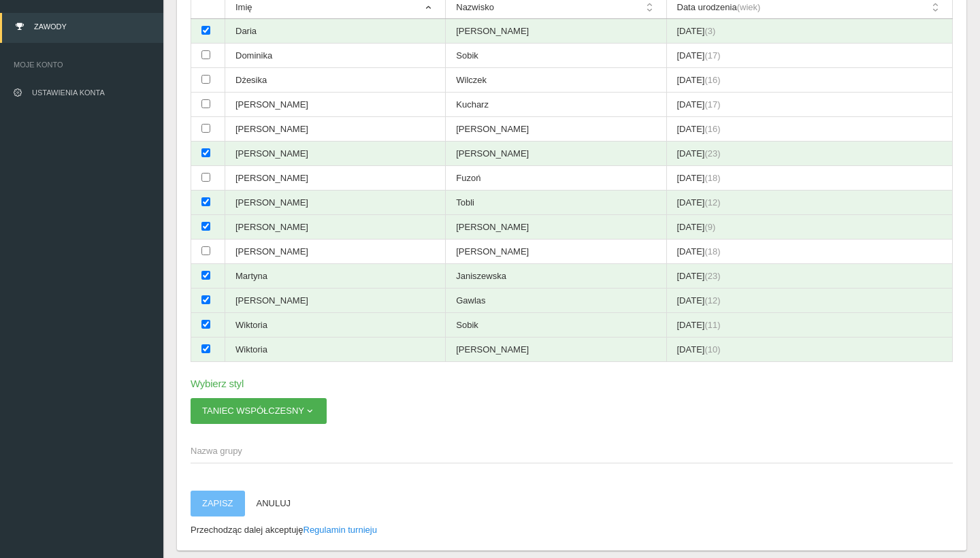
click at [293, 444] on span "Nazwa grupy" at bounding box center [565, 451] width 748 height 14
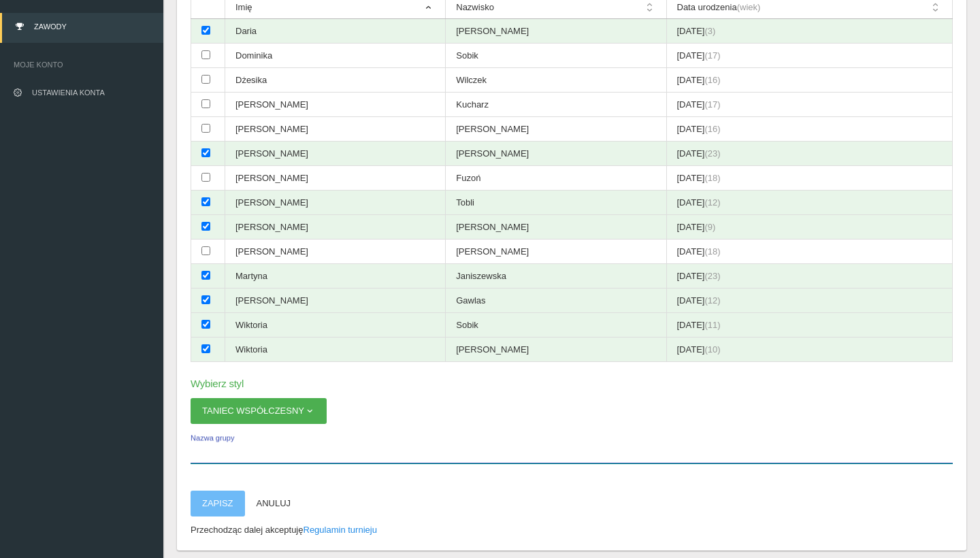
click at [293, 437] on input "Nazwa grupy" at bounding box center [572, 450] width 762 height 26
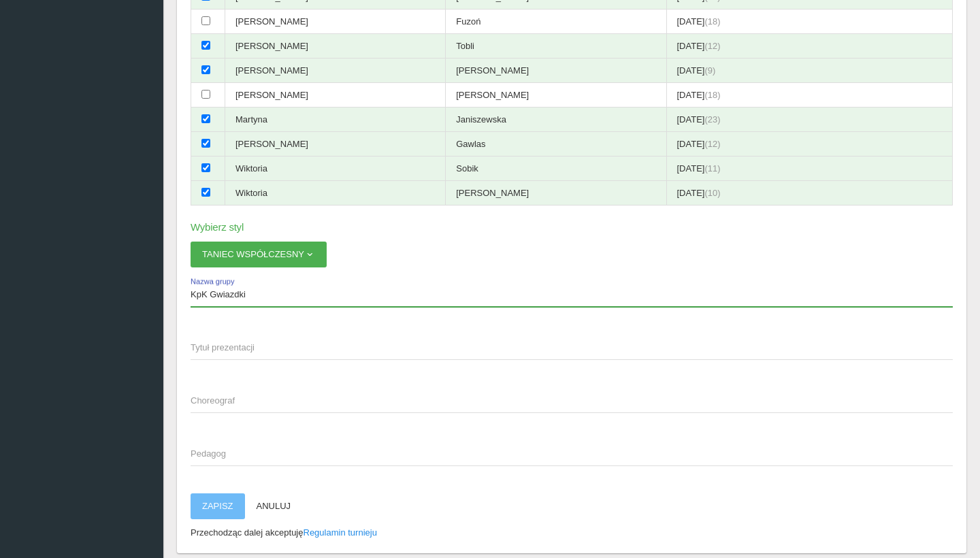
scroll to position [333, 0]
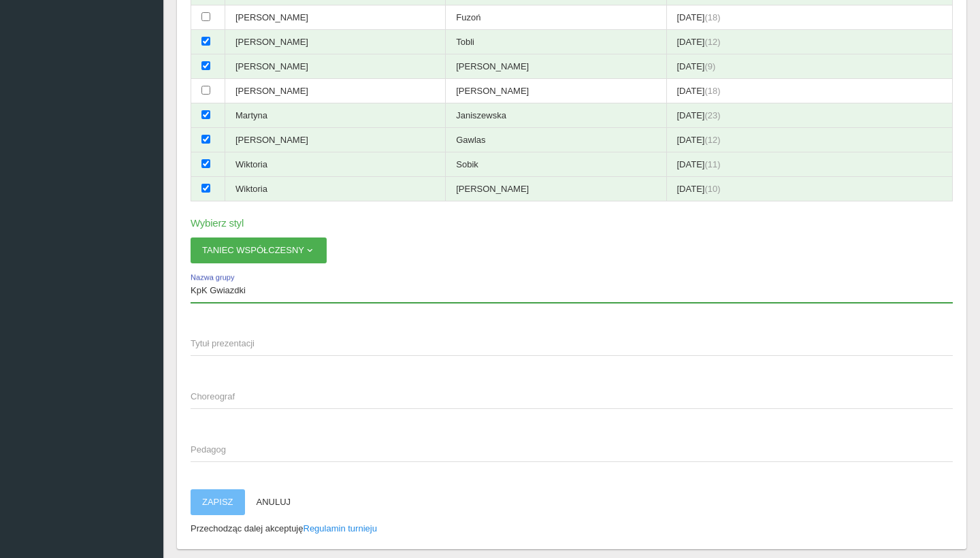
type input "KpK Gwiazdki"
click at [397, 337] on span "Tytuł prezentacji" at bounding box center [565, 344] width 748 height 14
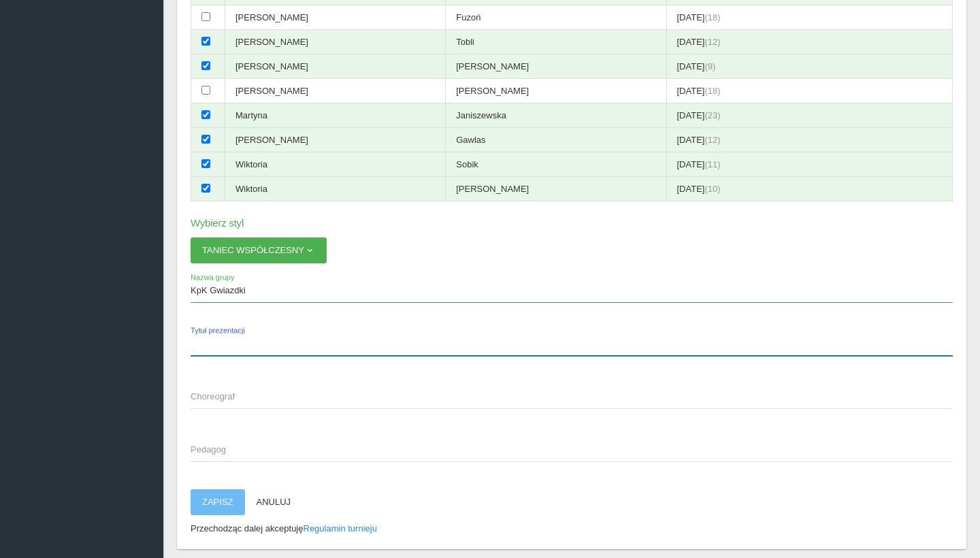
click at [397, 330] on input "Tytuł prezentacji" at bounding box center [572, 343] width 762 height 26
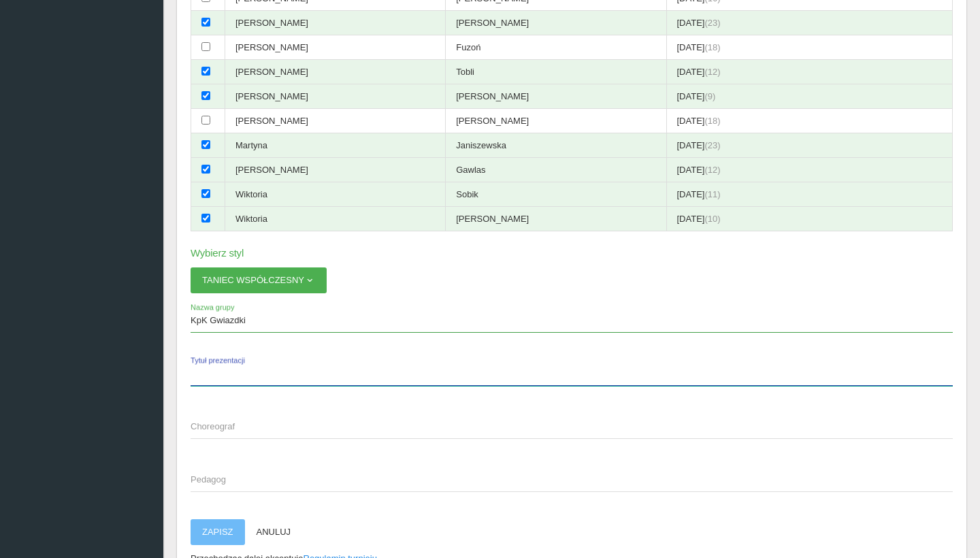
scroll to position [303, 1]
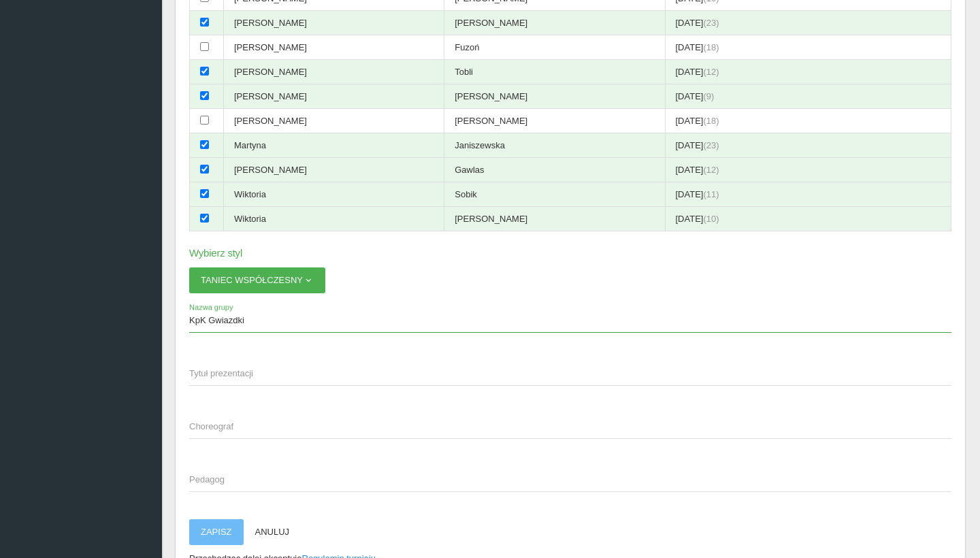
click at [297, 420] on span "Choreograf" at bounding box center [563, 427] width 748 height 14
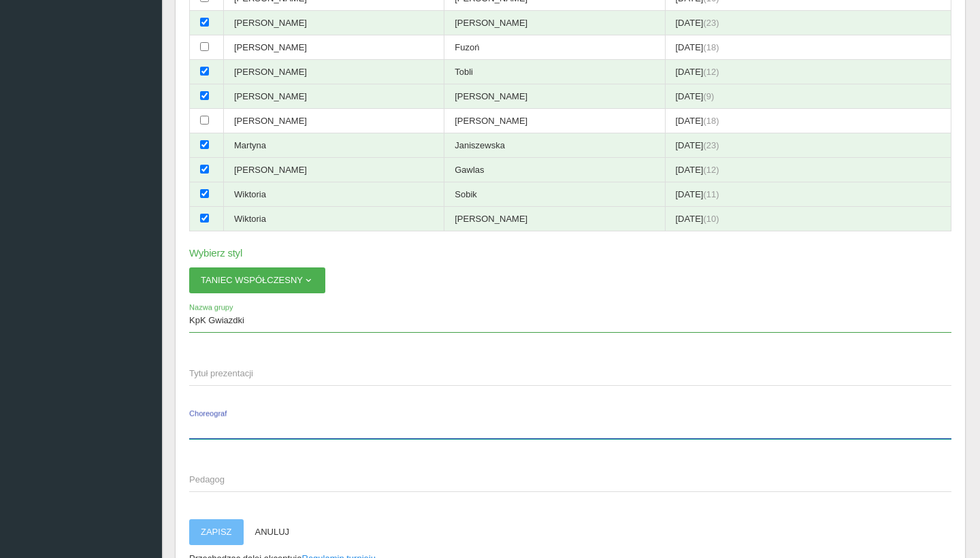
click at [297, 413] on input "Choreograf" at bounding box center [570, 426] width 762 height 26
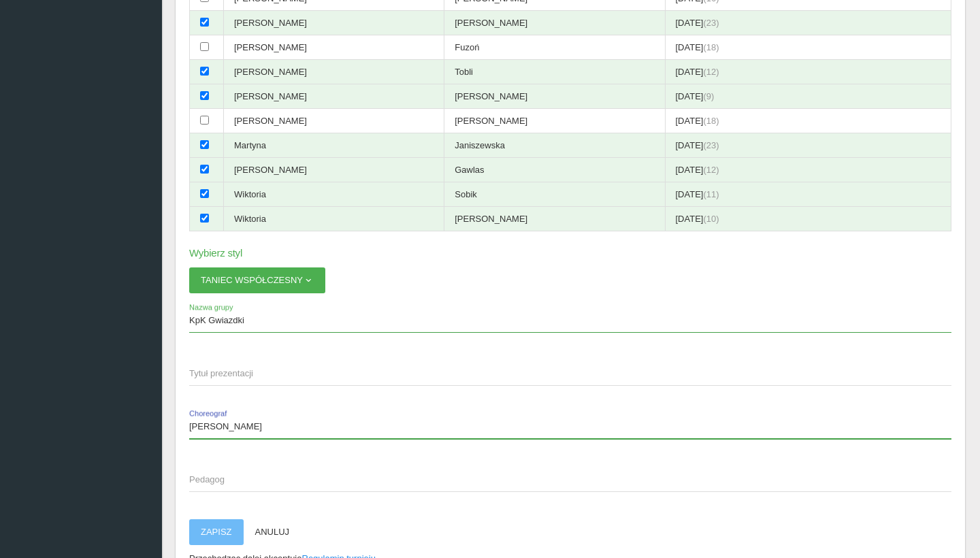
type input "[PERSON_NAME]"
click at [229, 473] on span "Pedagog" at bounding box center [563, 480] width 748 height 14
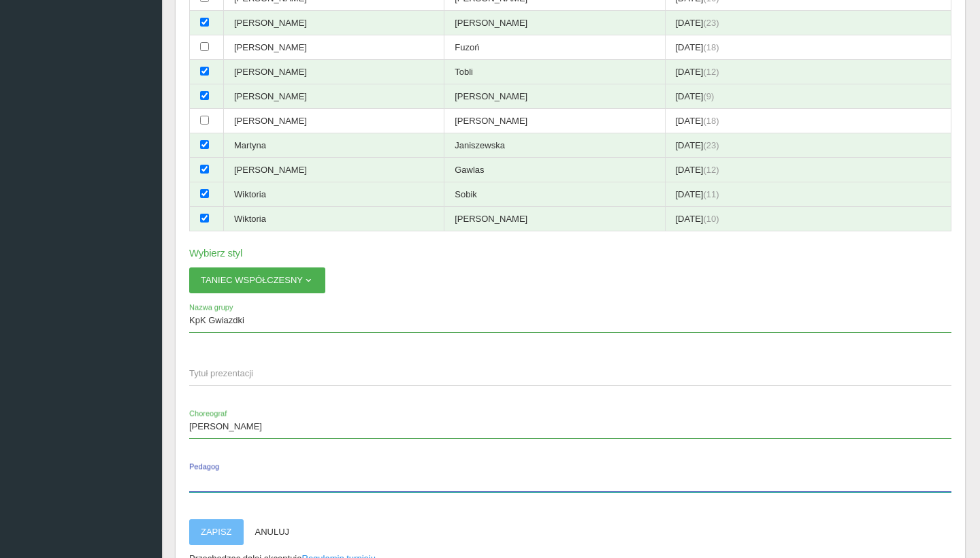
click at [229, 466] on input "Pedagog" at bounding box center [570, 479] width 762 height 26
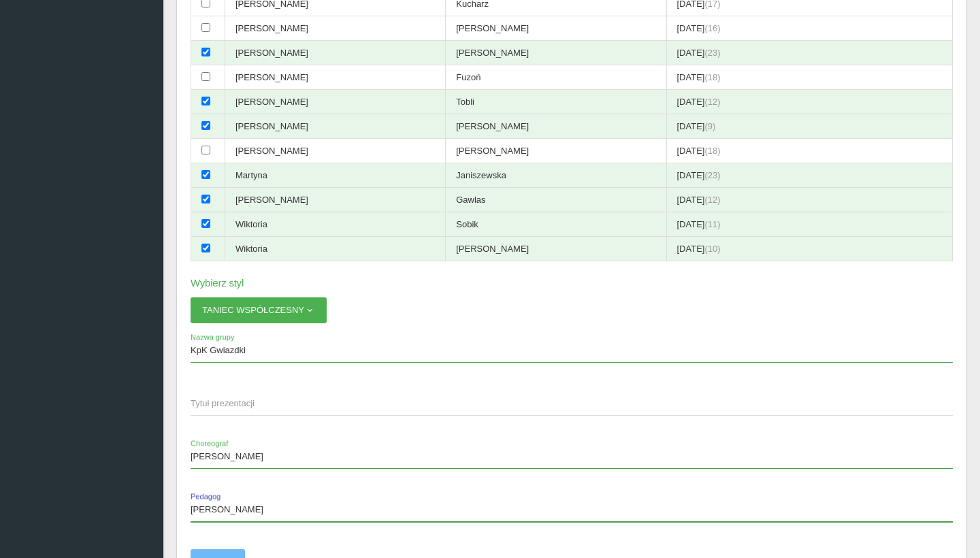
scroll to position [267, 0]
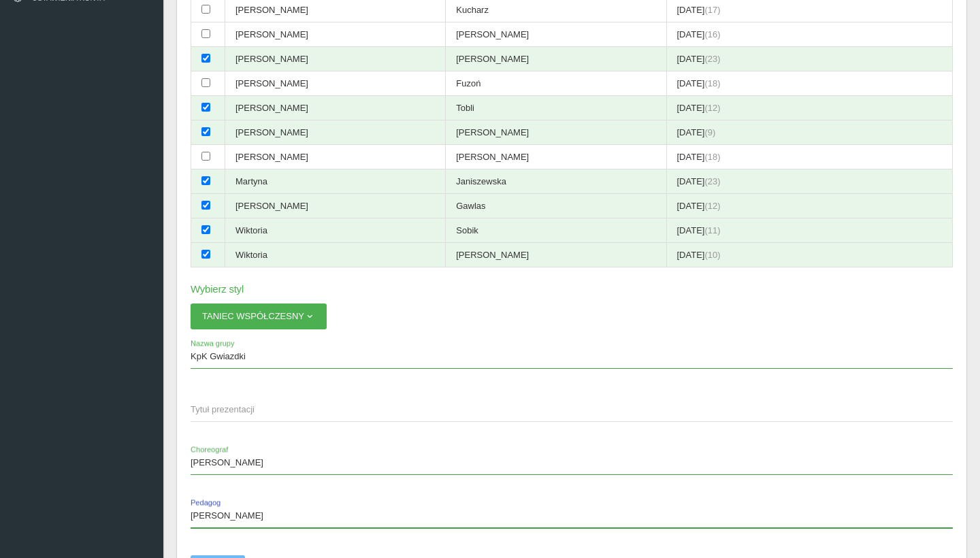
type input "[PERSON_NAME]"
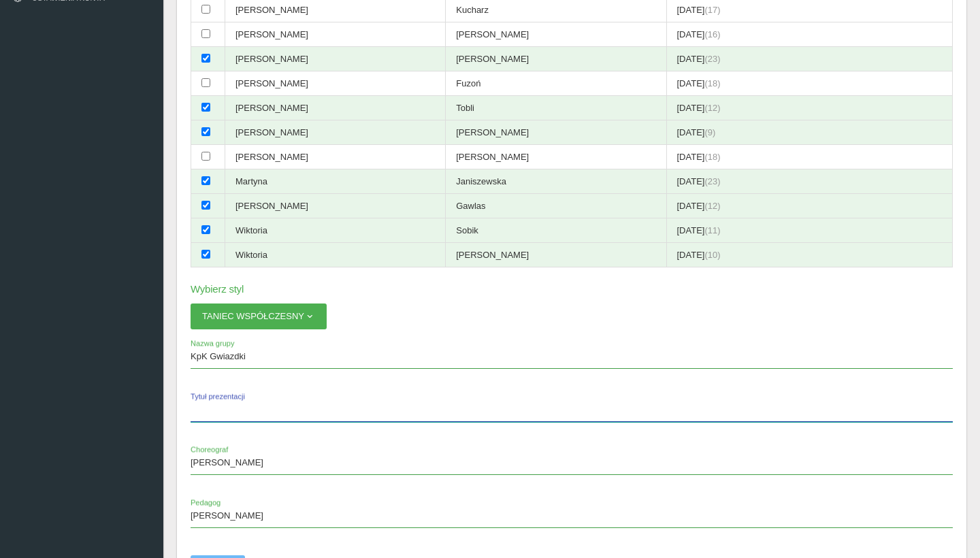
click at [387, 396] on input "Tytuł prezentacji" at bounding box center [572, 409] width 762 height 26
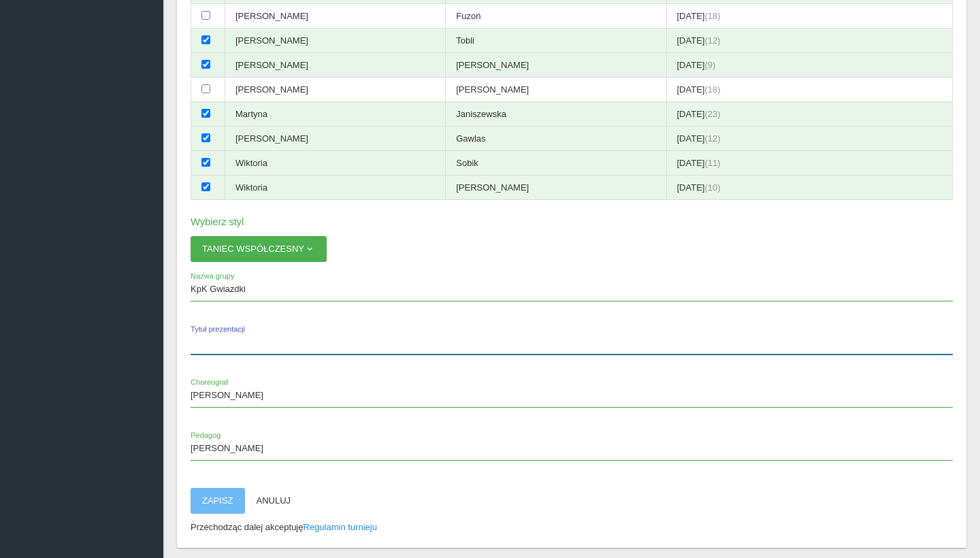
scroll to position [337, 0]
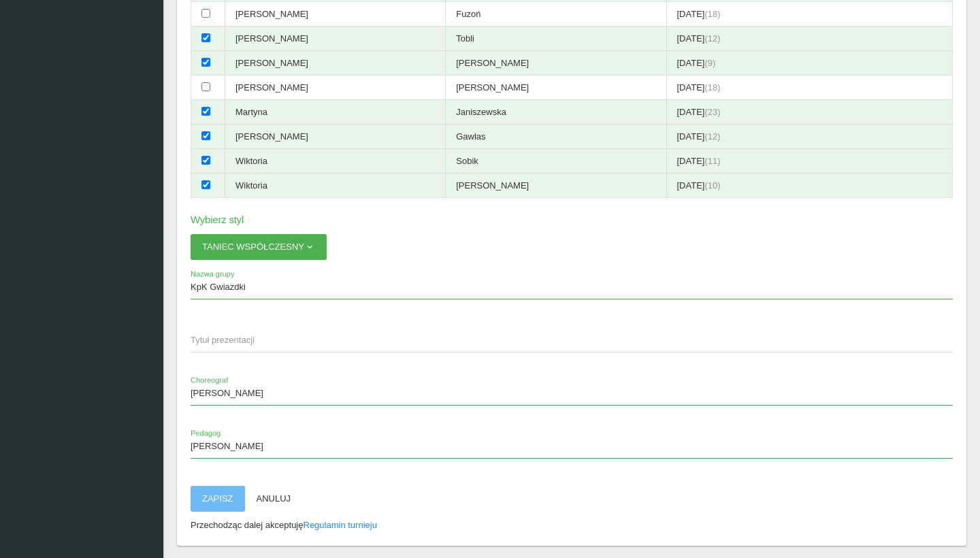
click at [212, 486] on button "Zapisz" at bounding box center [218, 499] width 54 height 26
click at [250, 333] on span "Tytuł prezentacji" at bounding box center [565, 340] width 748 height 14
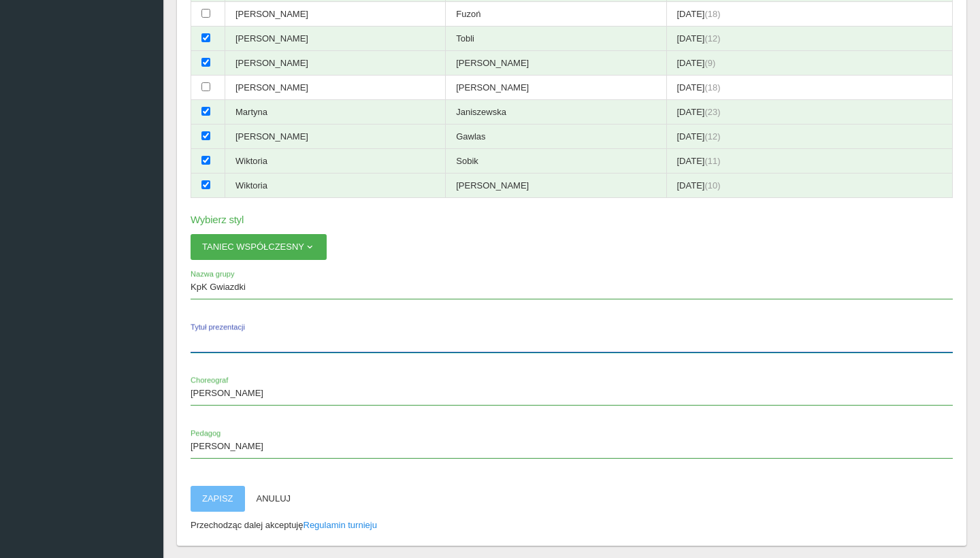
click at [250, 327] on input "Tytuł prezentacji" at bounding box center [572, 340] width 762 height 26
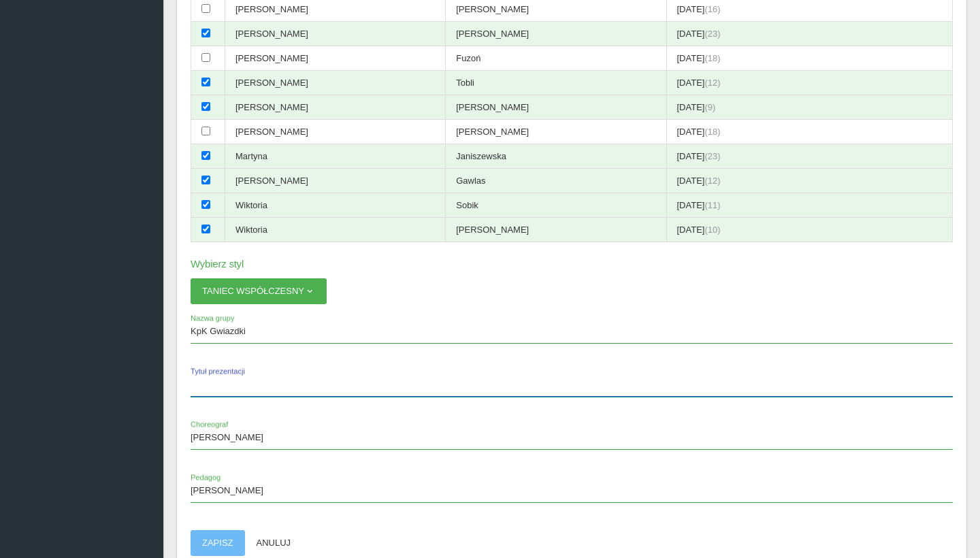
scroll to position [322, 0]
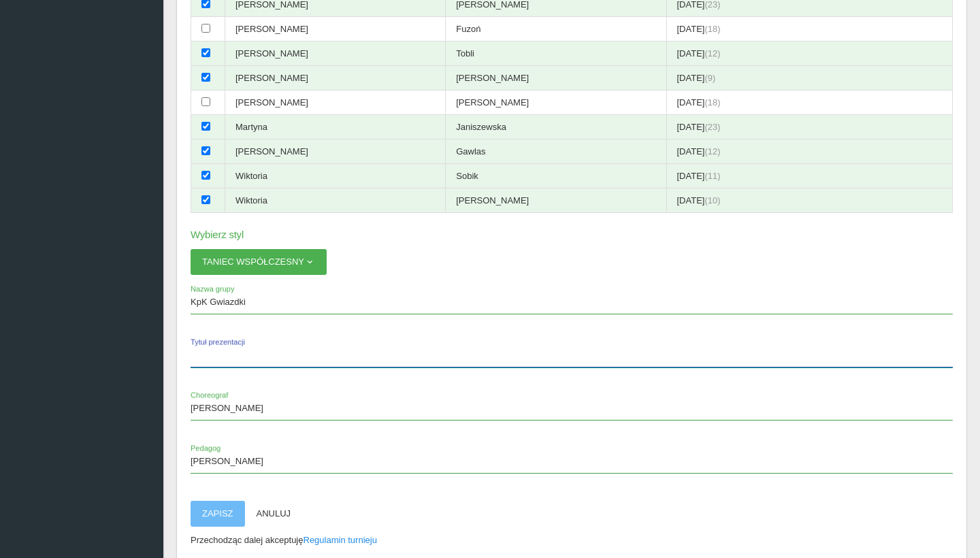
click at [376, 342] on input "Tytuł prezentacji" at bounding box center [572, 355] width 762 height 26
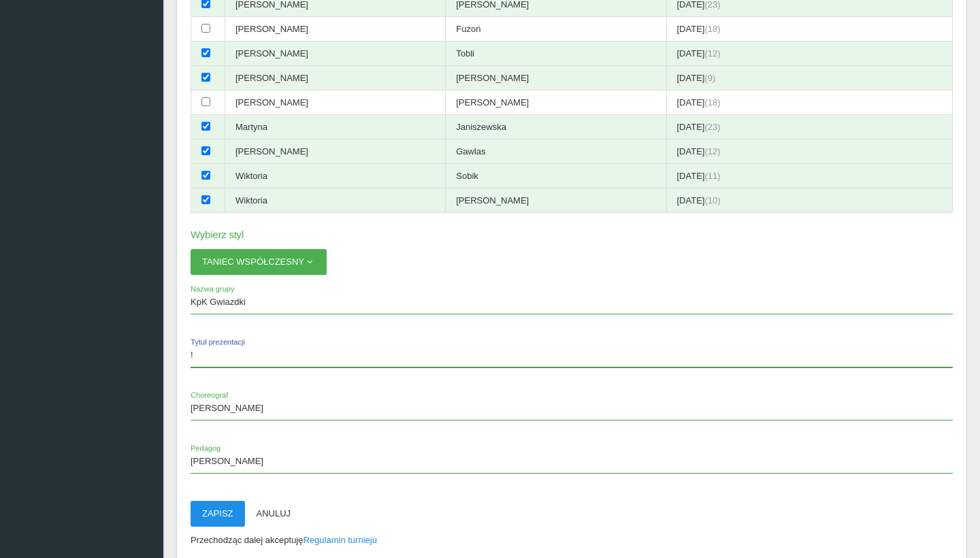
type input "!"
click at [217, 501] on button "Zapisz" at bounding box center [218, 514] width 54 height 26
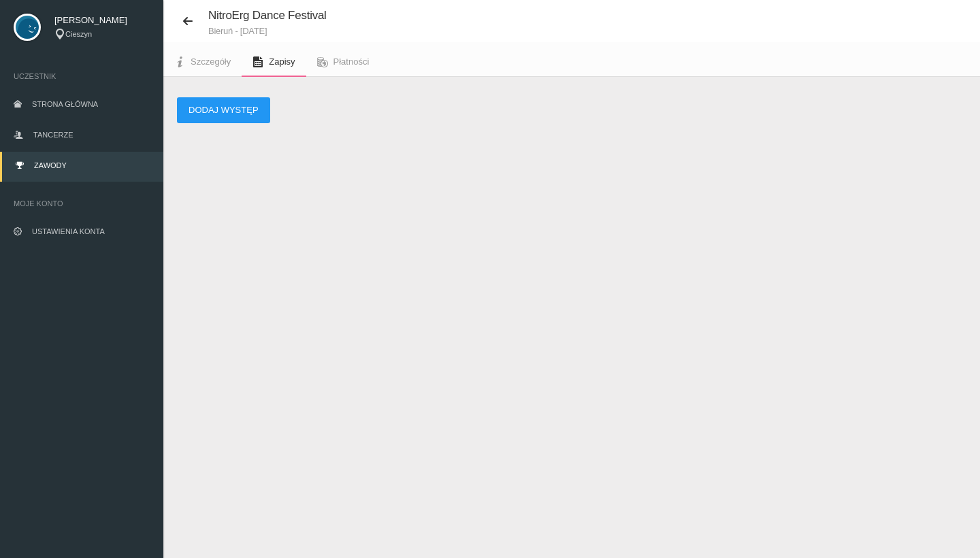
scroll to position [34, 0]
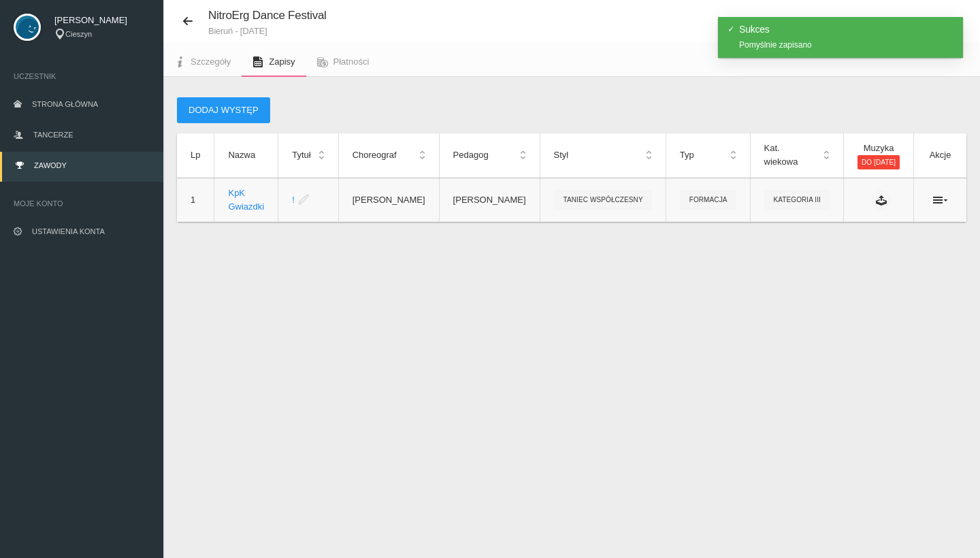
click at [303, 199] on icon at bounding box center [303, 199] width 11 height 11
click at [316, 156] on th "Tytuł" at bounding box center [308, 155] width 60 height 44
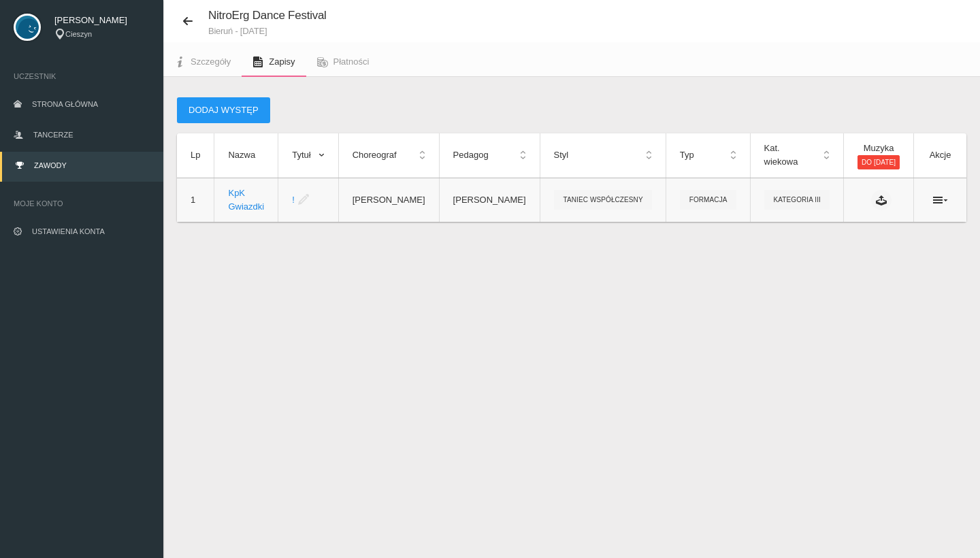
click at [305, 201] on icon at bounding box center [303, 199] width 11 height 11
click at [943, 201] on icon at bounding box center [940, 200] width 15 height 11
click at [940, 201] on icon at bounding box center [940, 200] width 15 height 11
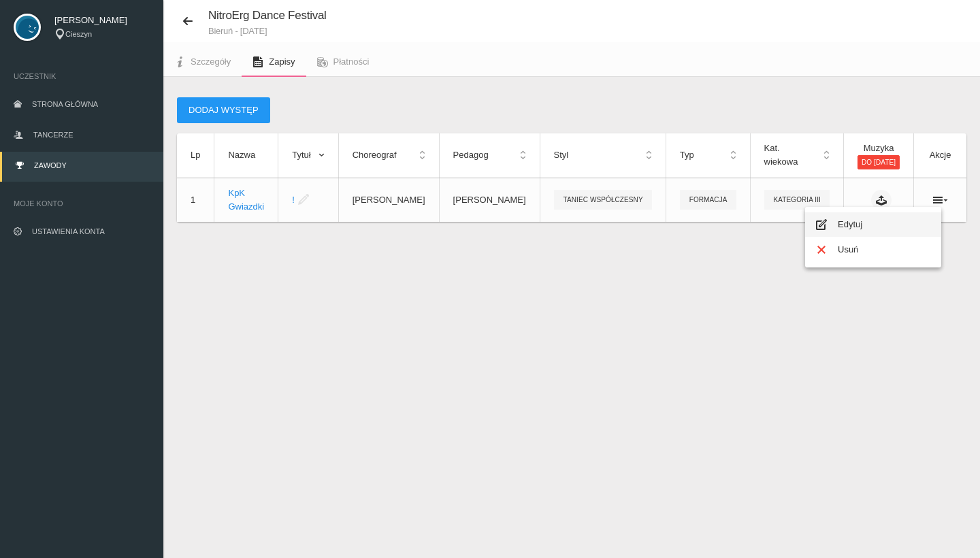
click at [903, 220] on link "Edytuj" at bounding box center [873, 224] width 136 height 24
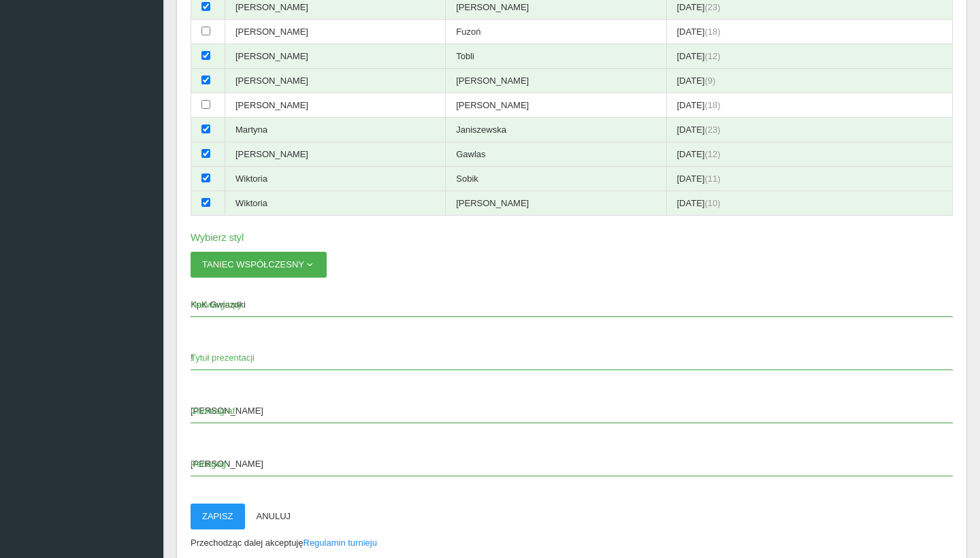
scroll to position [320, 0]
click at [344, 344] on app-labeled-field "! Tytuł prezentacji" at bounding box center [572, 363] width 762 height 39
click at [325, 350] on span "Tytuł prezentacji" at bounding box center [565, 357] width 748 height 14
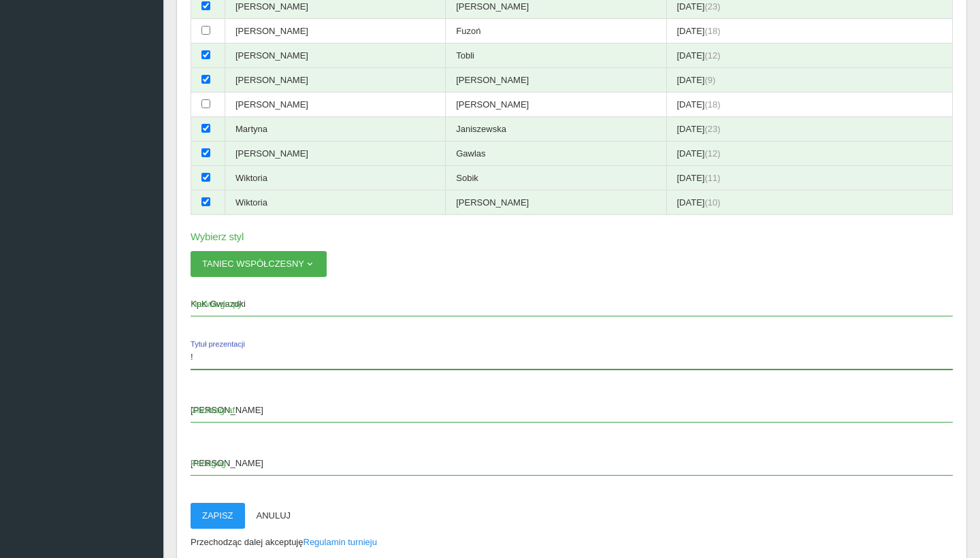
click at [325, 344] on input "!" at bounding box center [572, 357] width 762 height 26
type input "Sweet Dreams"
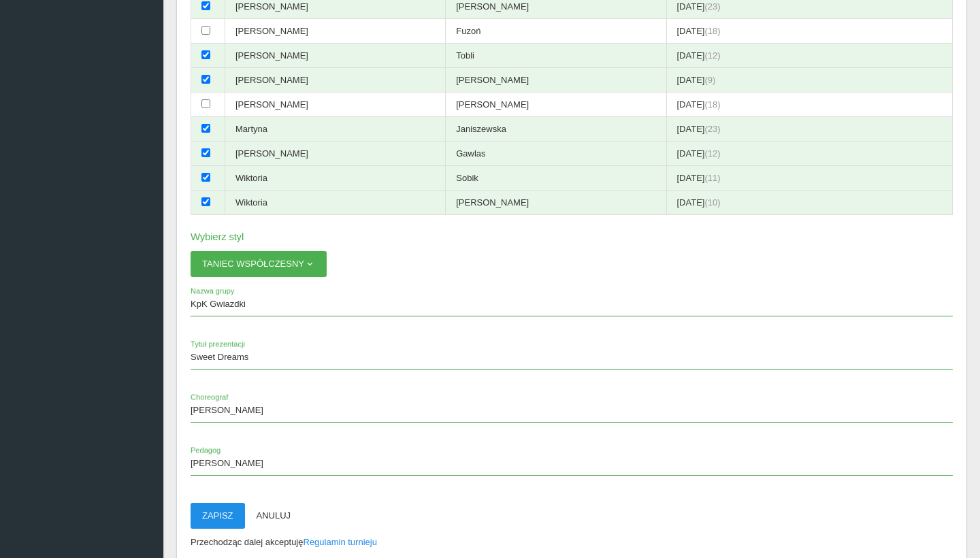
click at [220, 503] on button "Zapisz" at bounding box center [218, 516] width 54 height 26
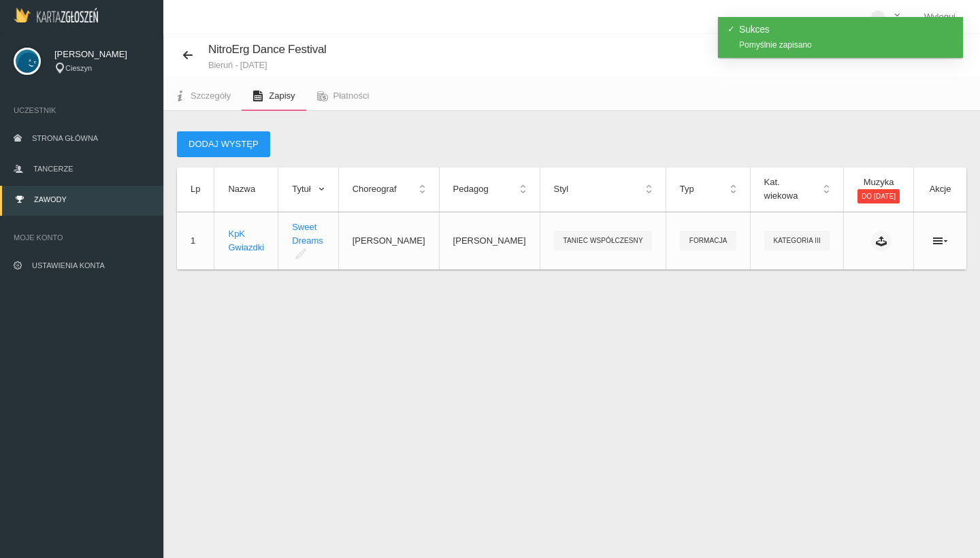
scroll to position [0, 0]
click at [205, 90] on span "Szczegóły" at bounding box center [211, 95] width 40 height 10
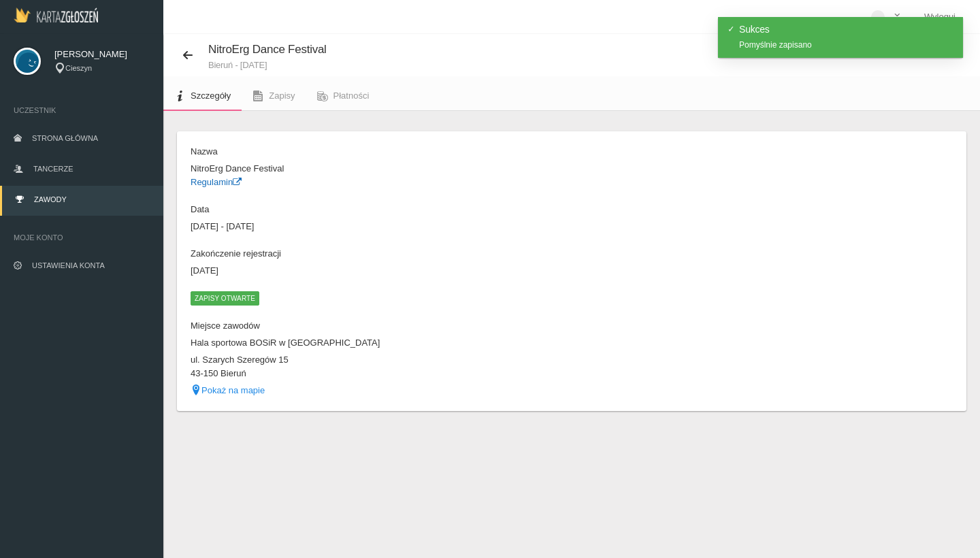
click at [225, 182] on link "Regulamin" at bounding box center [216, 182] width 51 height 10
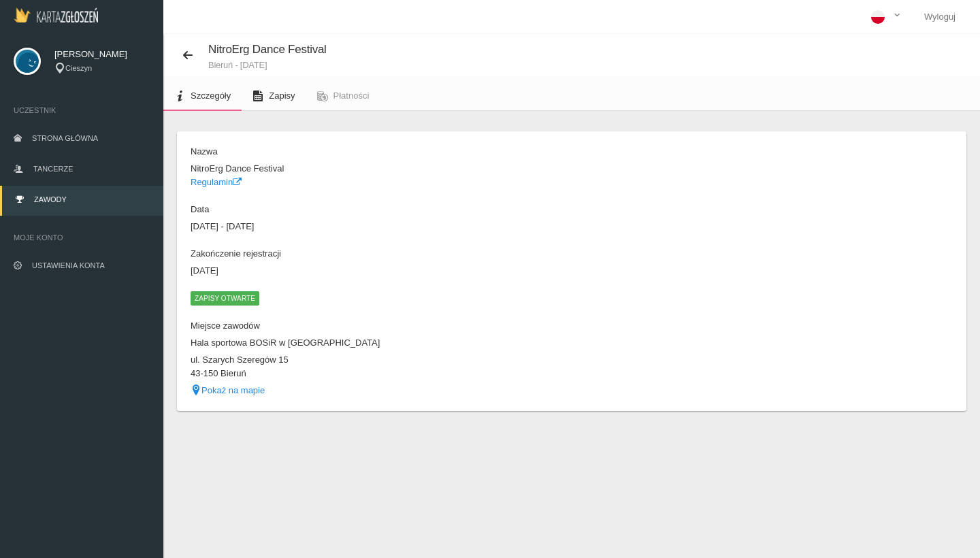
click at [283, 94] on span "Zapisy" at bounding box center [282, 95] width 26 height 10
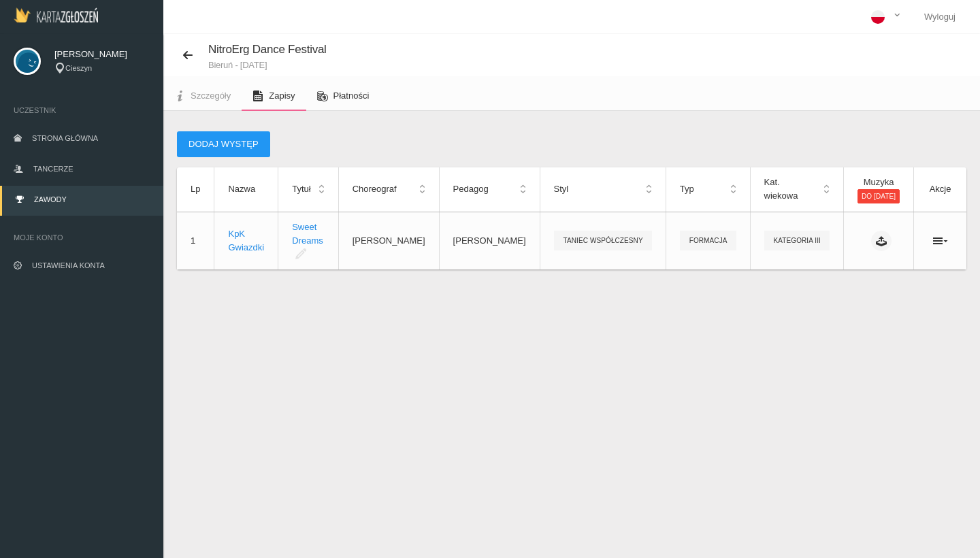
click at [343, 96] on span "Płatności" at bounding box center [351, 95] width 36 height 10
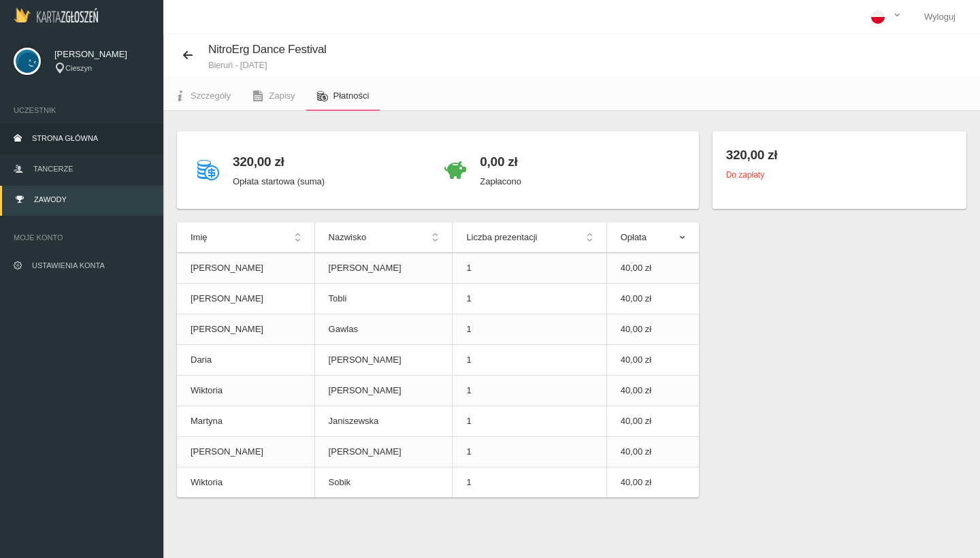
click at [39, 139] on span "Strona główna" at bounding box center [65, 138] width 66 height 8
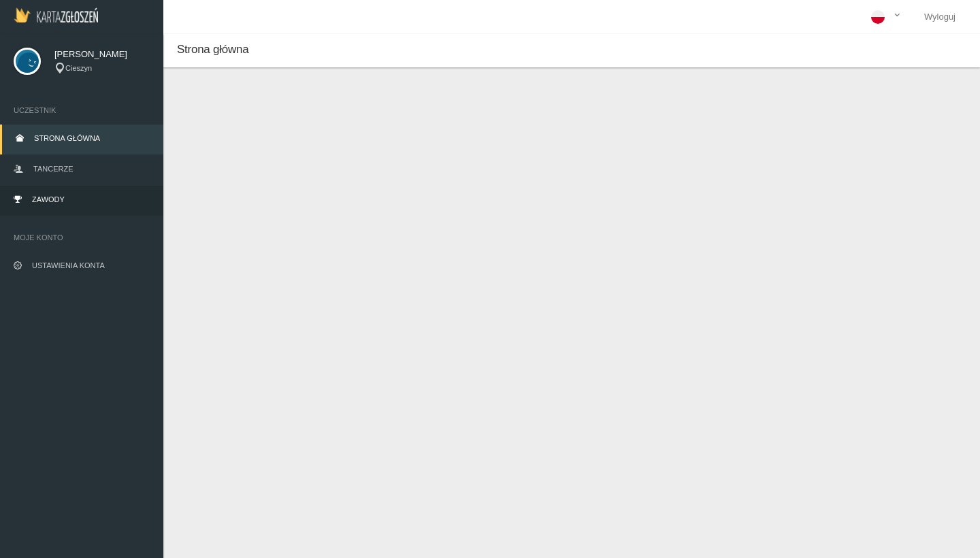
click at [37, 208] on link "Zawody" at bounding box center [81, 201] width 163 height 30
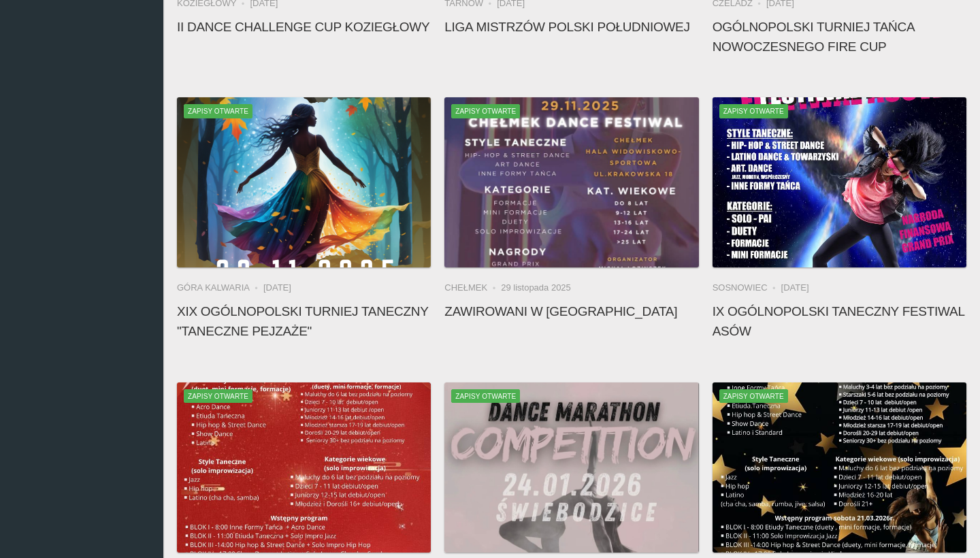
scroll to position [609, 0]
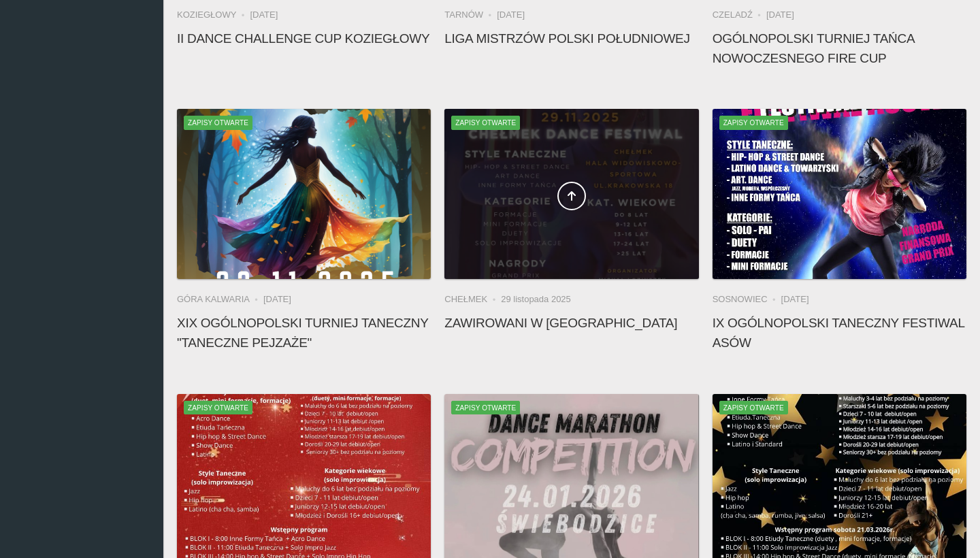
click at [588, 162] on div at bounding box center [571, 194] width 254 height 170
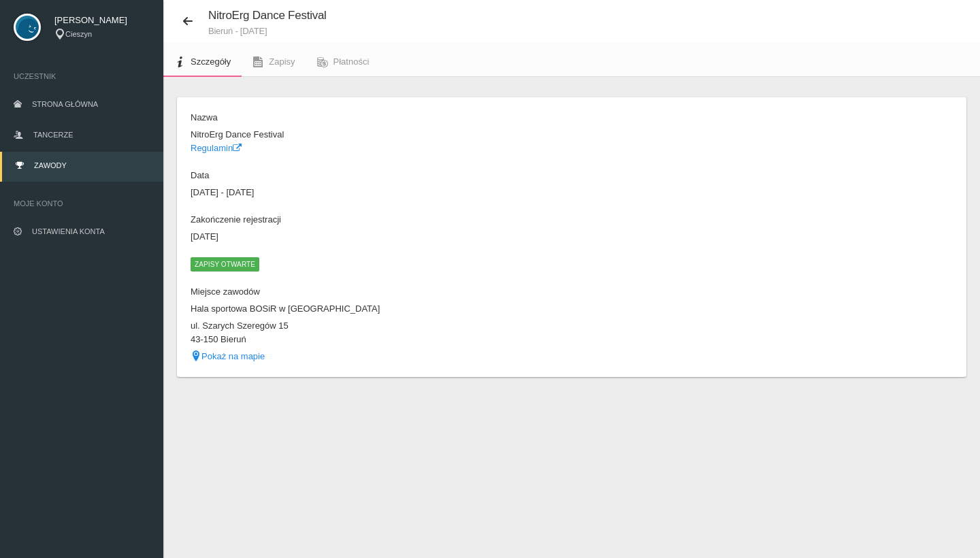
scroll to position [34, 0]
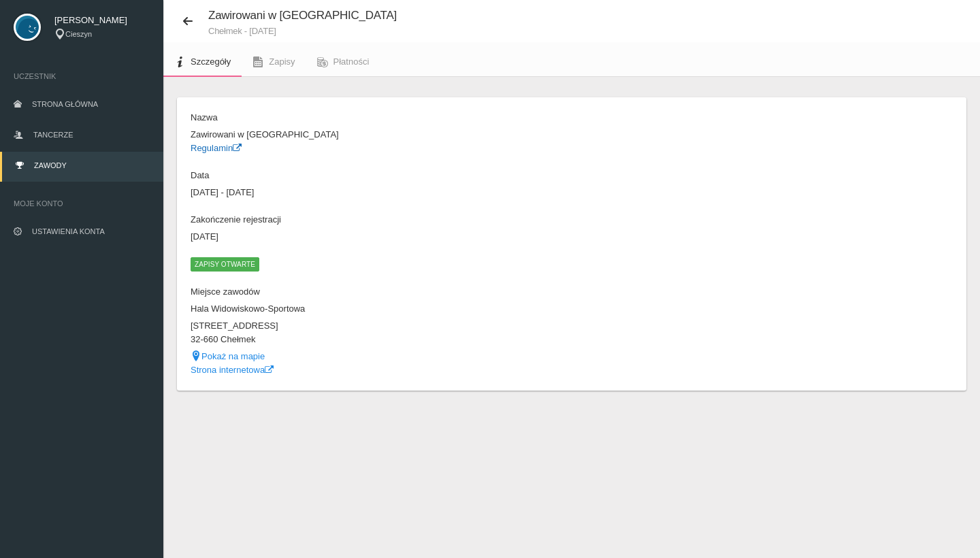
click at [221, 146] on link "Regulamin" at bounding box center [216, 148] width 51 height 10
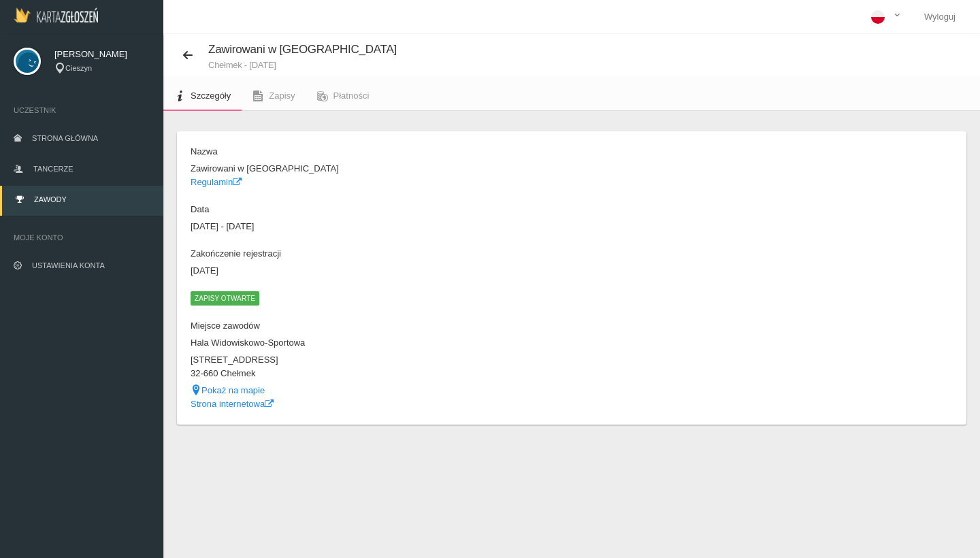
scroll to position [0, 0]
click at [349, 97] on span "Płatności" at bounding box center [351, 95] width 36 height 10
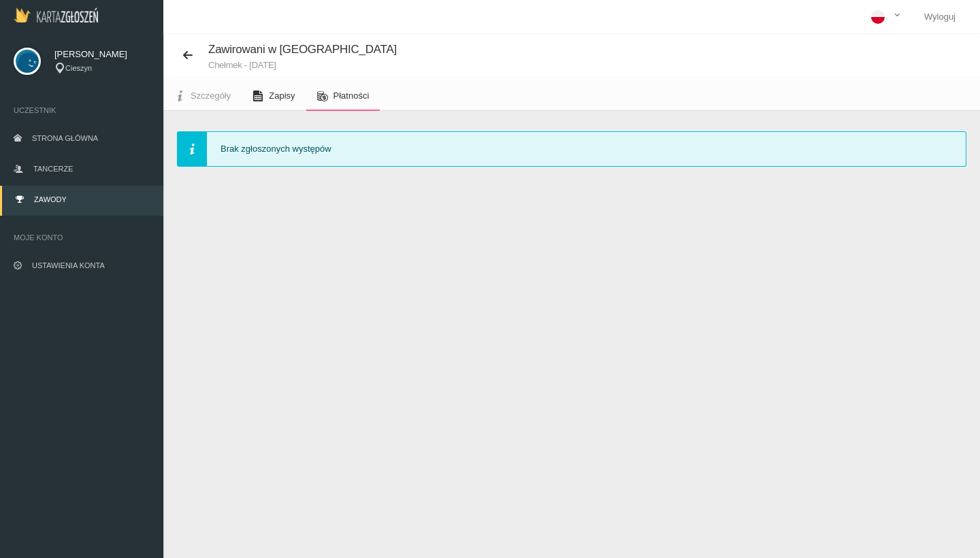
click at [280, 99] on span "Zapisy" at bounding box center [282, 95] width 26 height 10
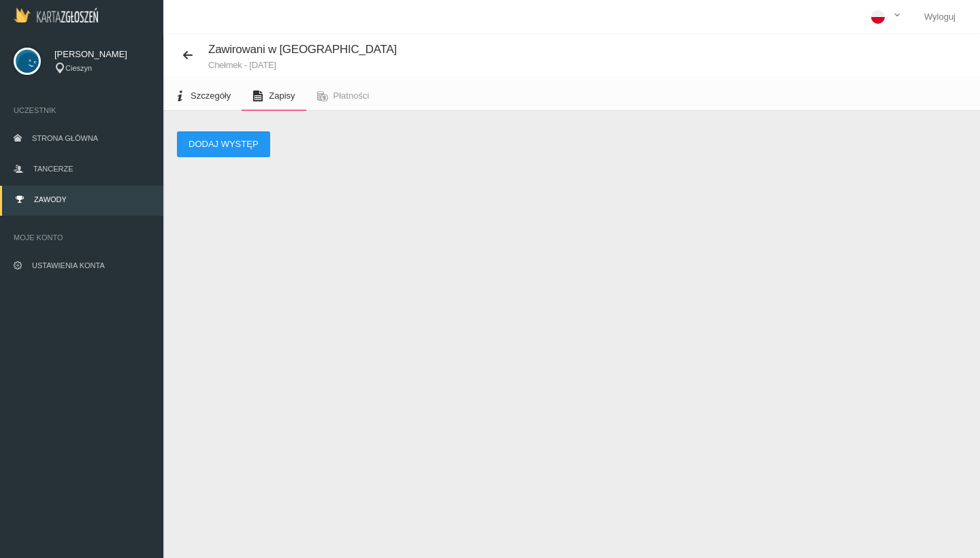
click at [214, 97] on span "Szczegóły" at bounding box center [211, 95] width 40 height 10
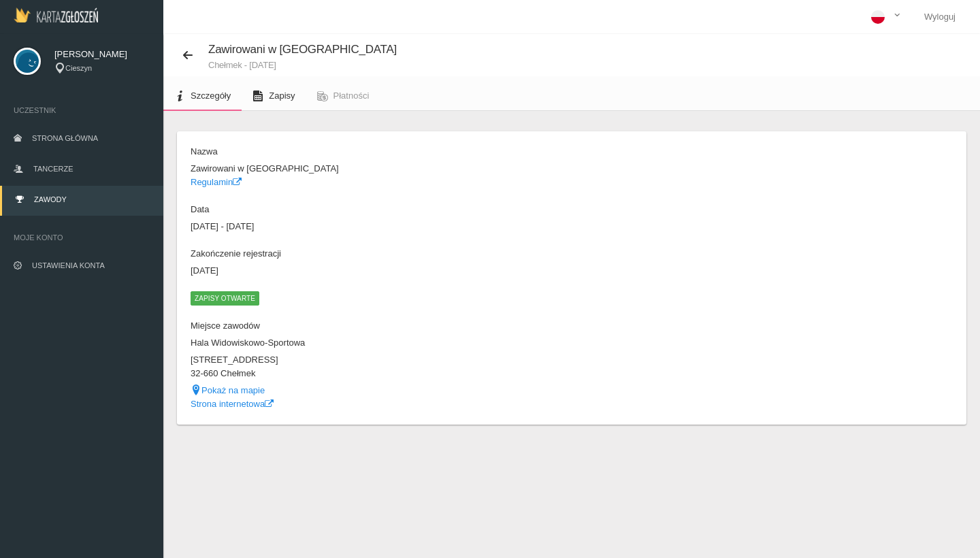
click at [273, 100] on span "Zapisy" at bounding box center [282, 95] width 26 height 10
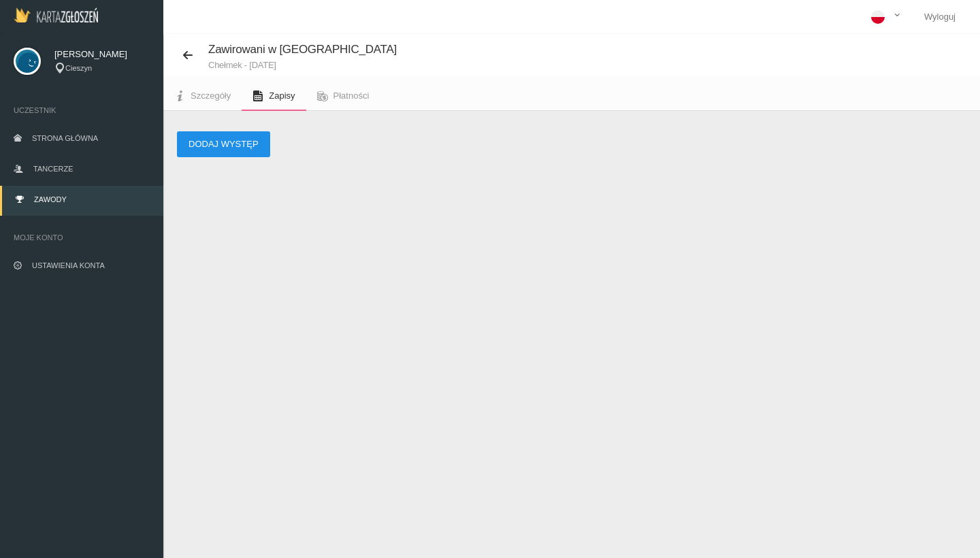
click at [249, 143] on button "Dodaj występ" at bounding box center [223, 144] width 93 height 26
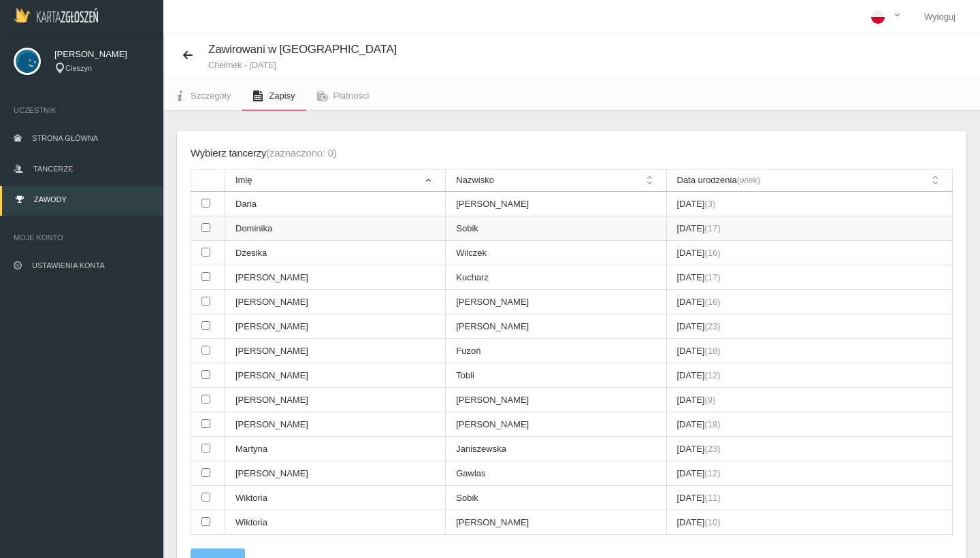
click at [205, 229] on td at bounding box center [208, 228] width 34 height 24
checkbox input "true"
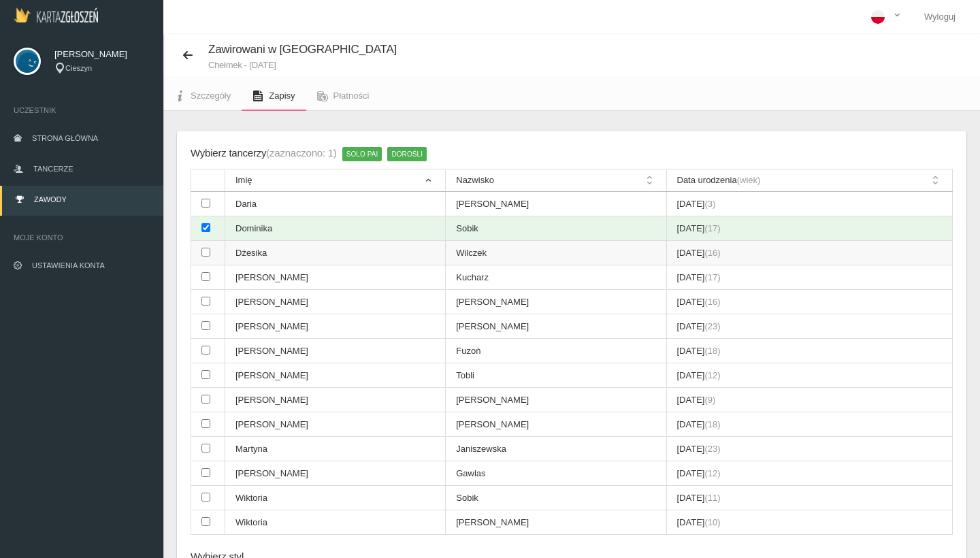
click at [206, 248] on input "checkbox" at bounding box center [205, 252] width 9 height 9
checkbox input "true"
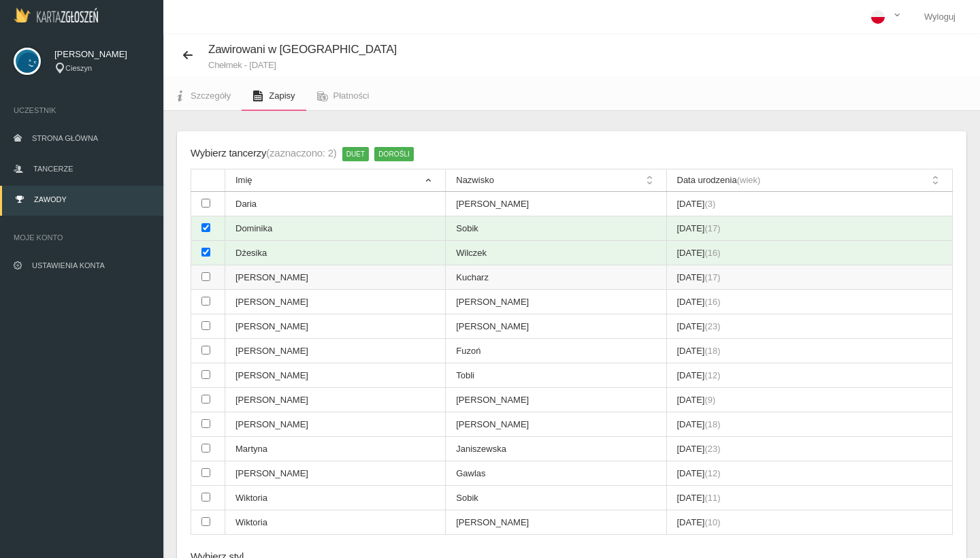
click at [206, 272] on input "checkbox" at bounding box center [205, 276] width 9 height 9
checkbox input "true"
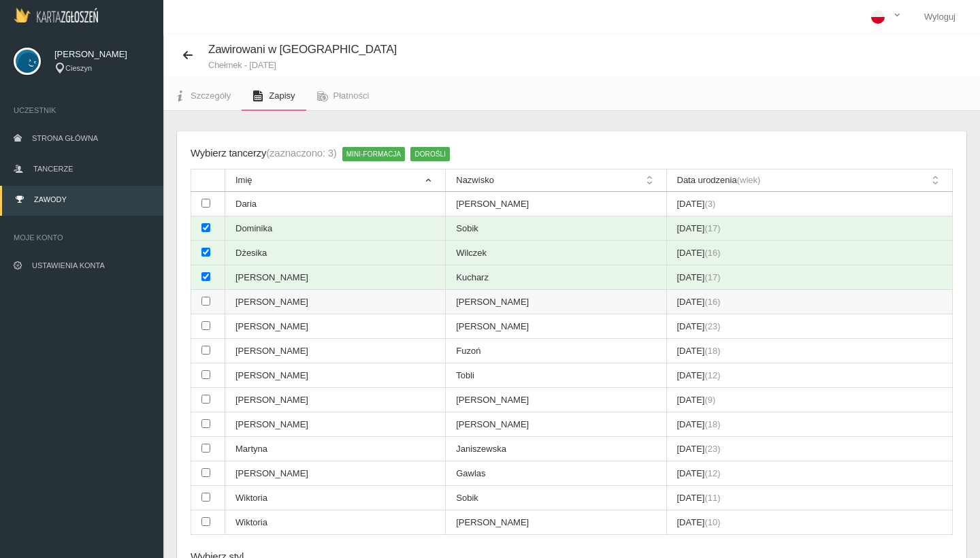
click at [206, 297] on input "checkbox" at bounding box center [205, 301] width 9 height 9
checkbox input "true"
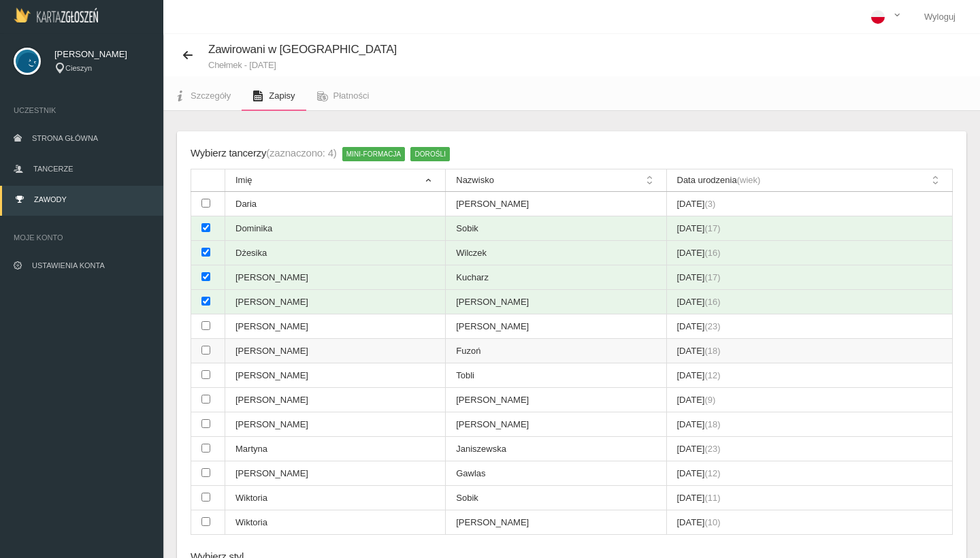
click at [204, 346] on input "checkbox" at bounding box center [205, 350] width 9 height 9
checkbox input "true"
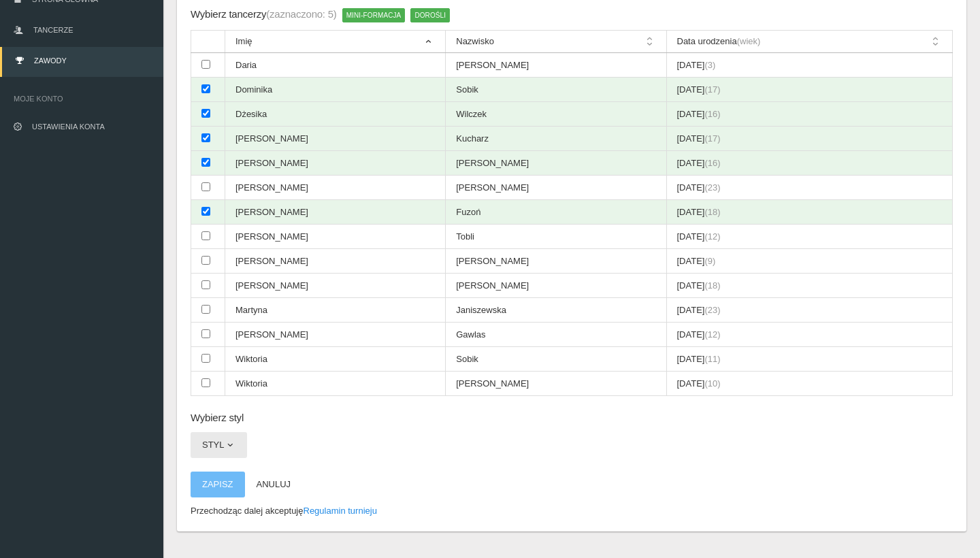
scroll to position [138, 0]
click at [229, 440] on span "button" at bounding box center [230, 445] width 11 height 11
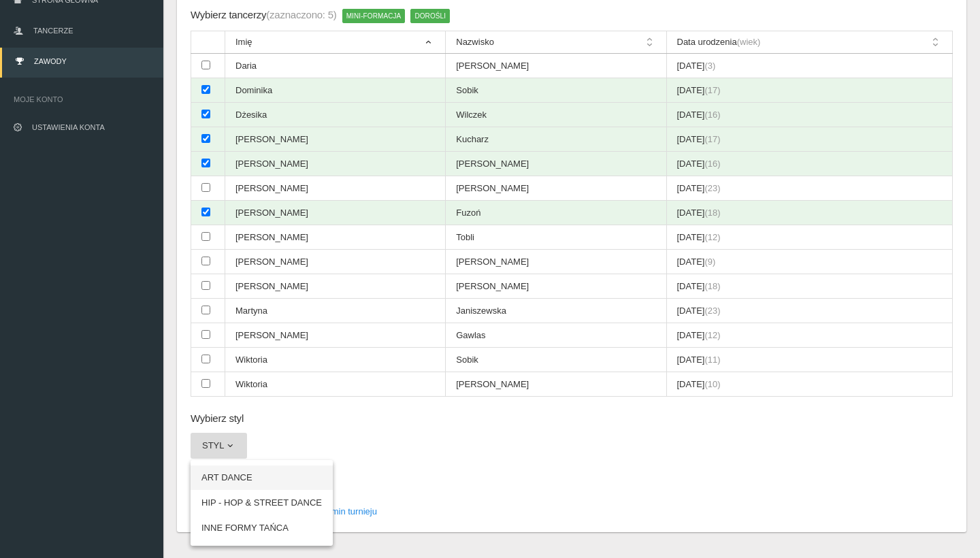
click at [236, 465] on link "ART DANCE" at bounding box center [262, 477] width 142 height 24
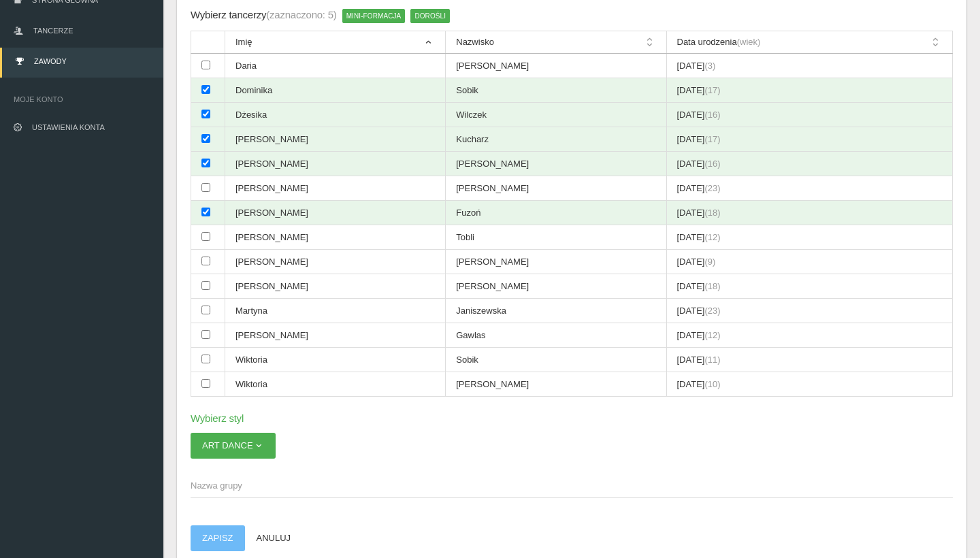
click at [238, 479] on span "Nazwa grupy" at bounding box center [565, 486] width 748 height 14
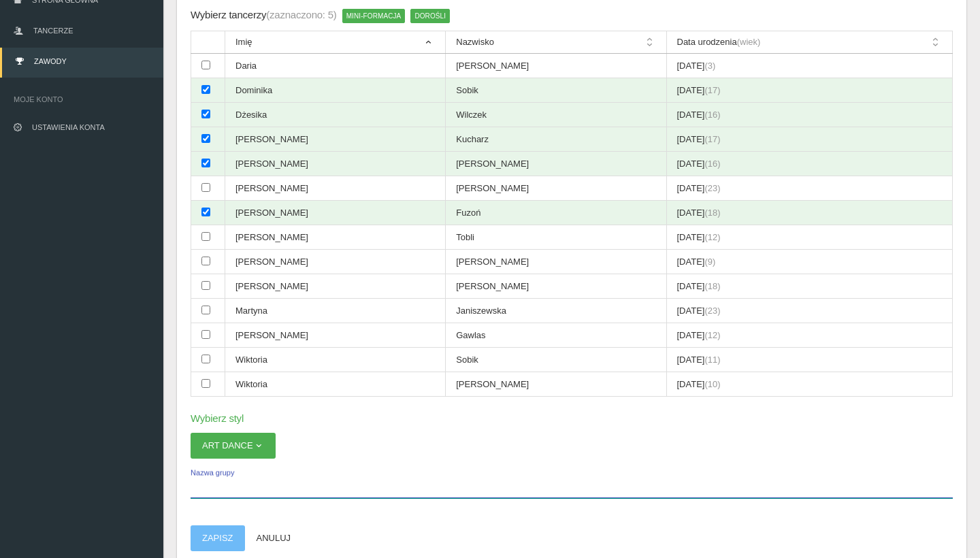
click at [238, 472] on input "Nazwa grupy" at bounding box center [572, 485] width 762 height 26
type input "A"
type input "k"
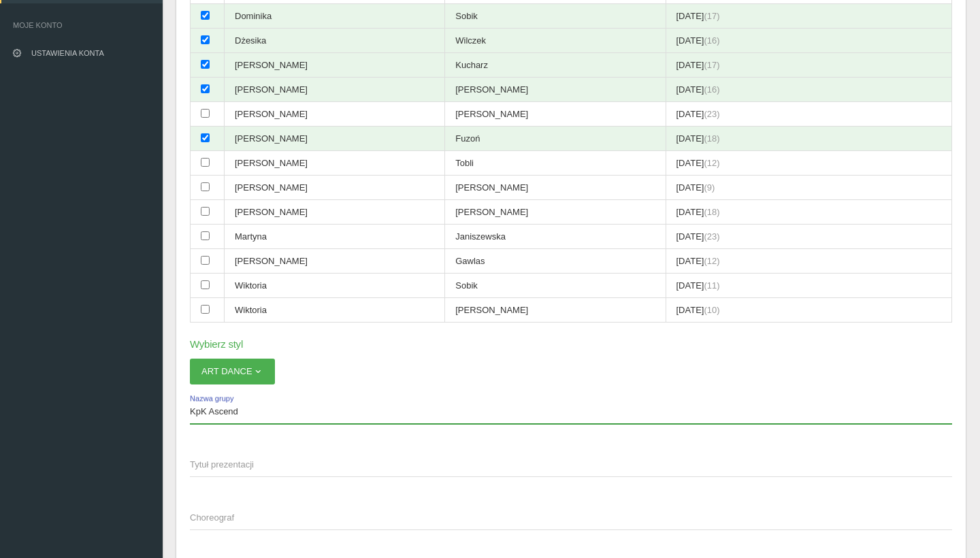
scroll to position [224, 1]
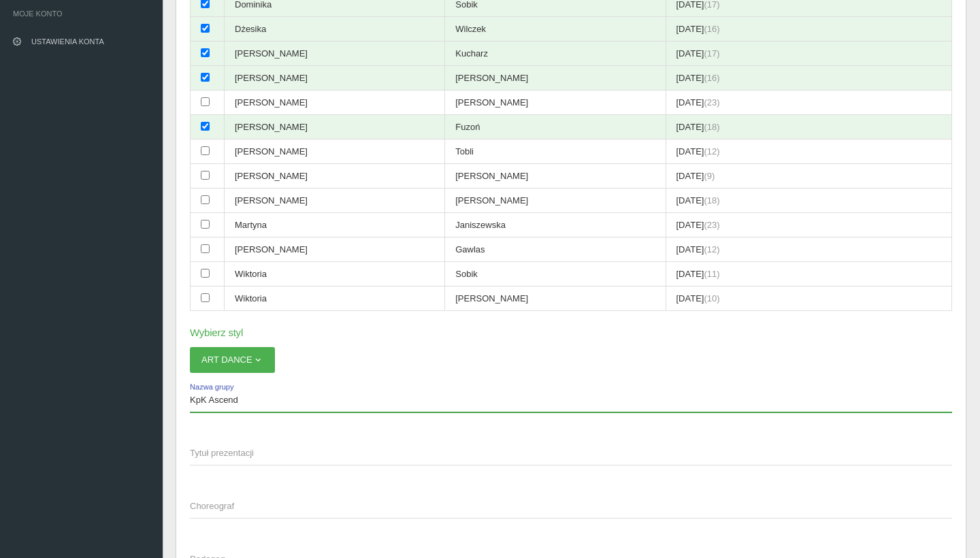
type input "KpK Ascend"
click at [308, 446] on span "Tytuł prezentacji" at bounding box center [564, 453] width 748 height 14
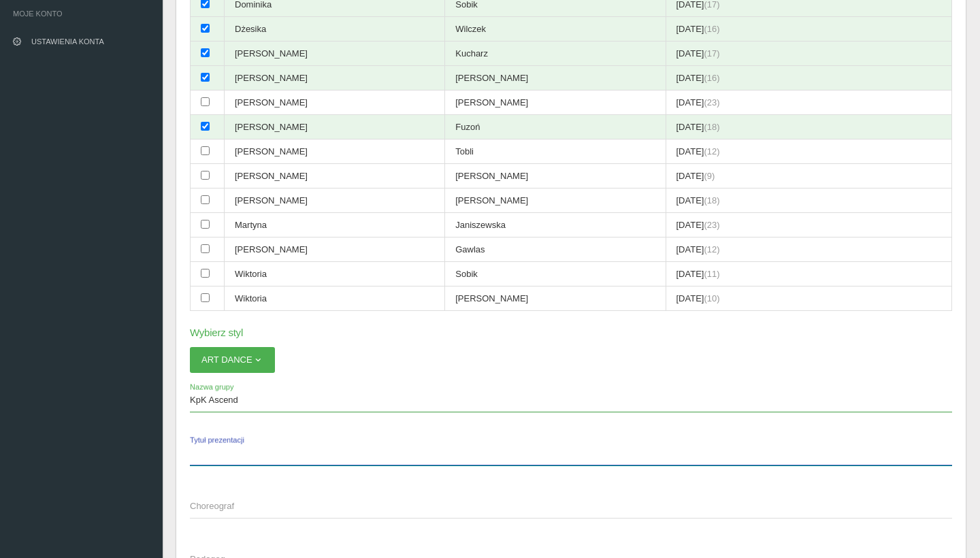
click at [308, 440] on input "Tytuł prezentacji" at bounding box center [571, 453] width 762 height 26
type input "[PERSON_NAME]"
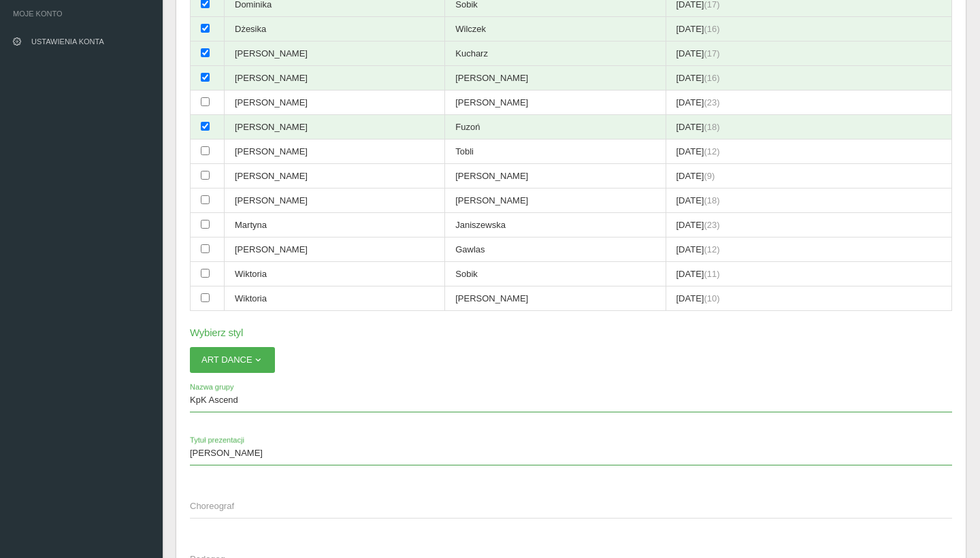
click at [237, 499] on span "Choreograf" at bounding box center [564, 506] width 748 height 14
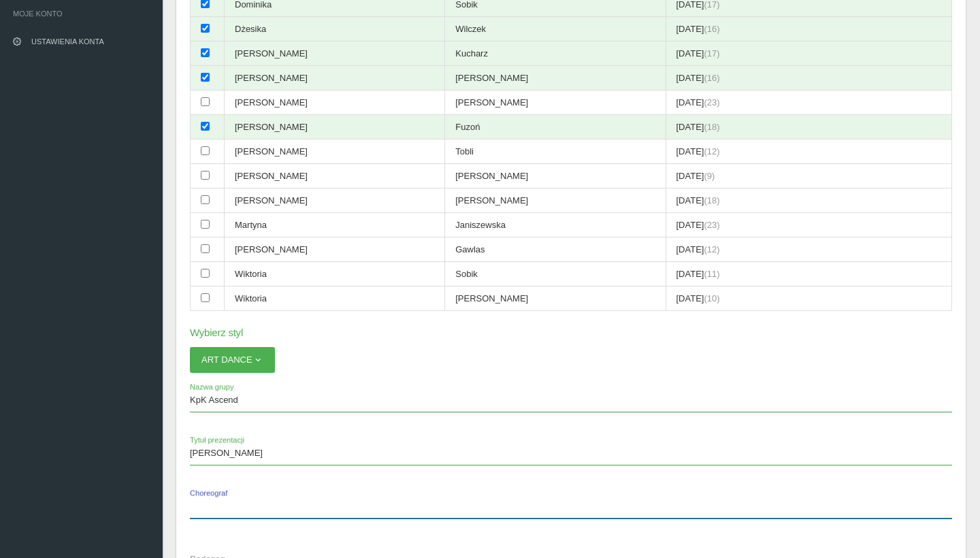
click at [237, 493] on input "Choreograf" at bounding box center [571, 506] width 762 height 26
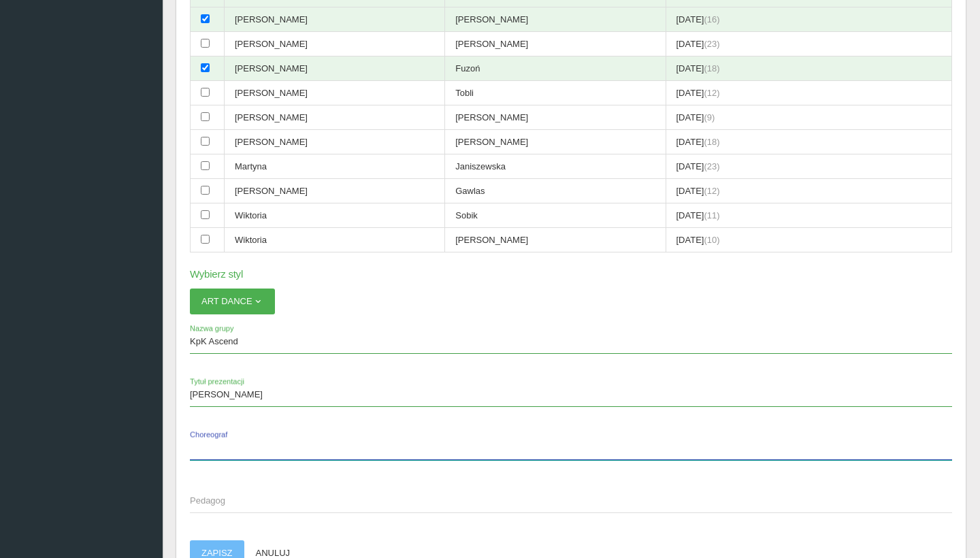
scroll to position [293, 1]
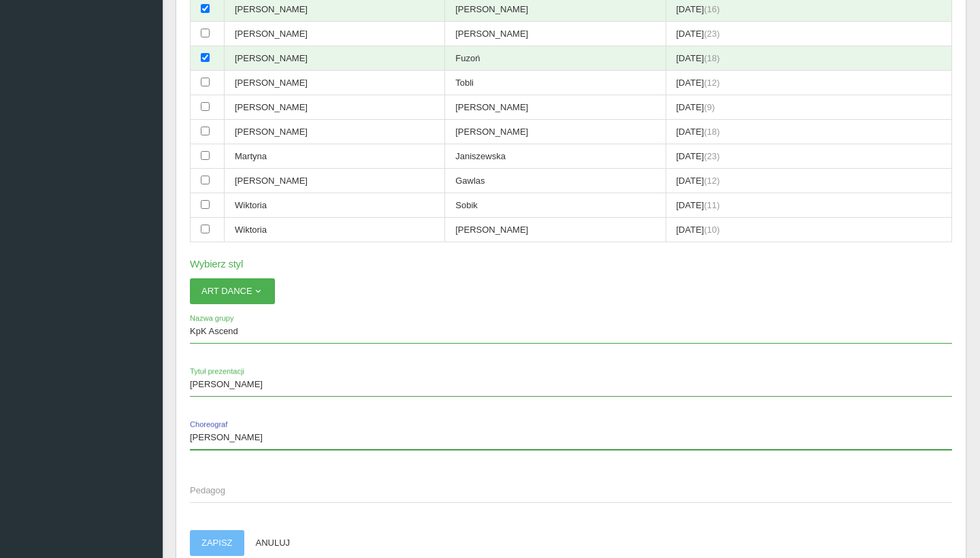
type input "[PERSON_NAME]"
click at [241, 484] on span "Pedagog" at bounding box center [564, 491] width 748 height 14
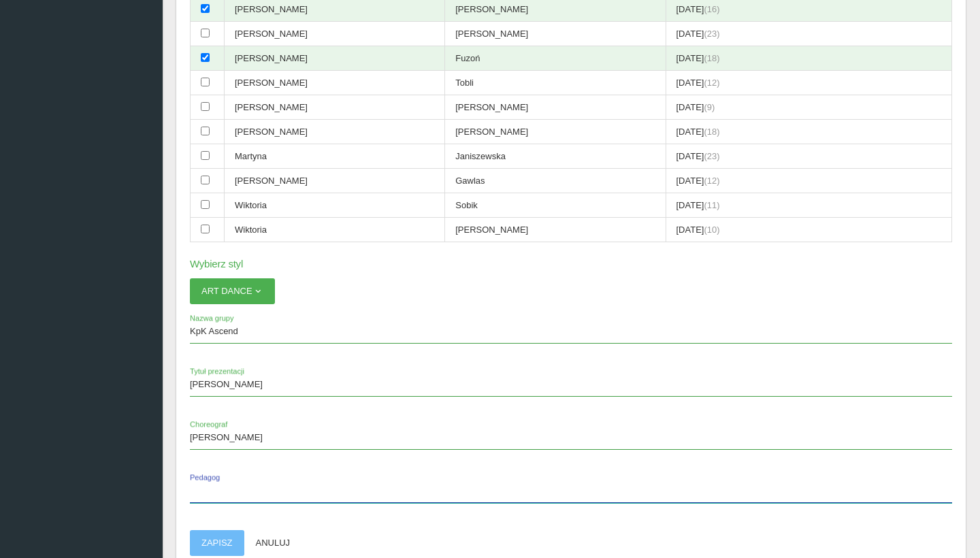
click at [241, 477] on input "Pedagog" at bounding box center [571, 490] width 762 height 26
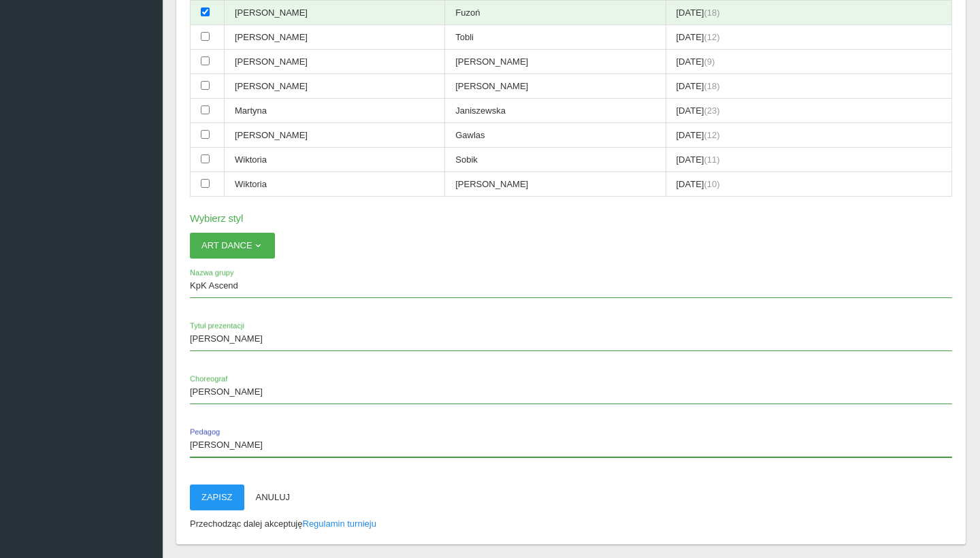
scroll to position [350, 1]
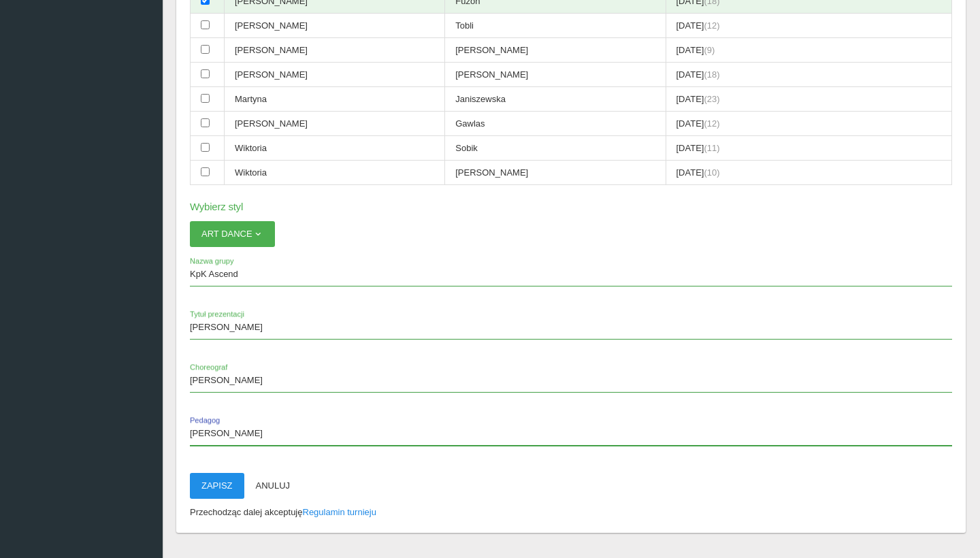
type input "[PERSON_NAME]"
click at [212, 473] on button "Zapisz" at bounding box center [217, 486] width 54 height 26
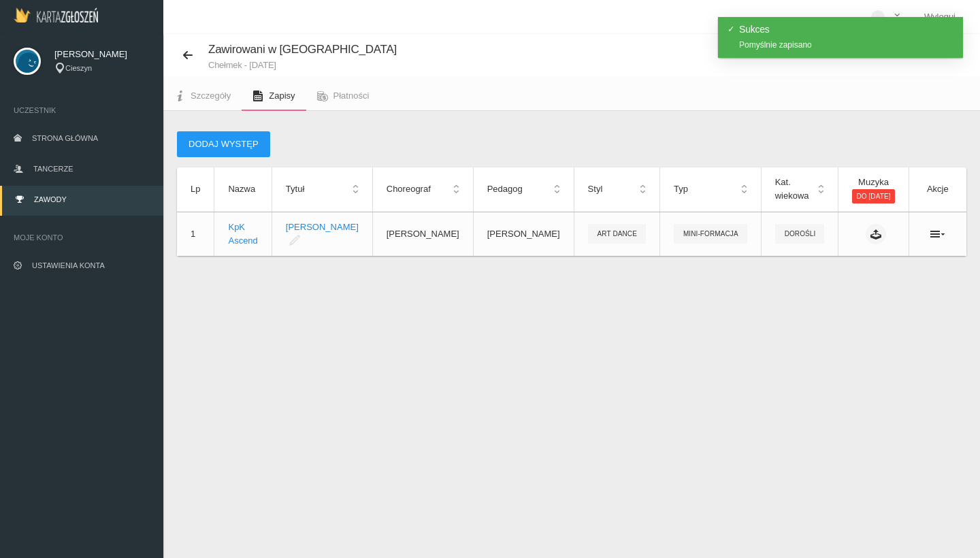
scroll to position [0, 0]
click at [68, 138] on span "Strona główna" at bounding box center [65, 138] width 66 height 8
